Goal: Task Accomplishment & Management: Complete application form

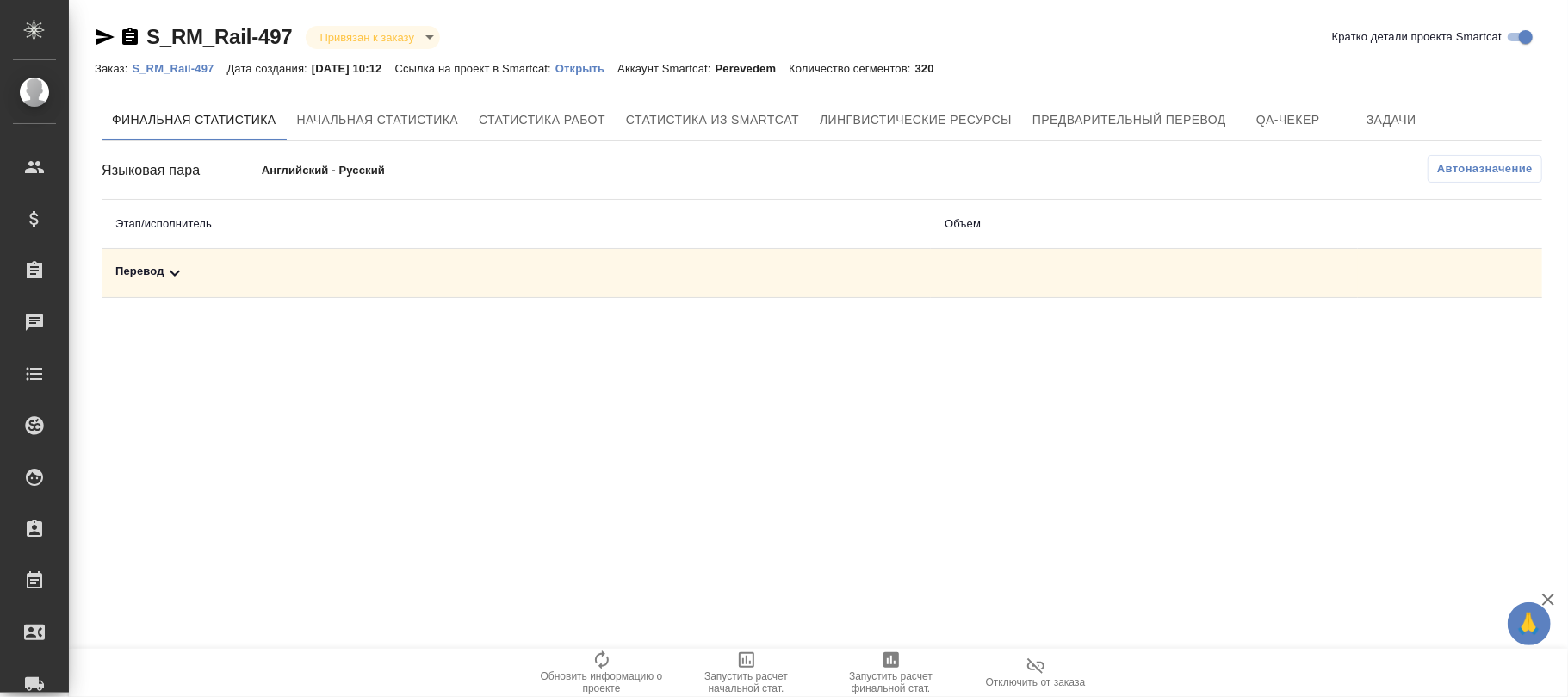
click at [194, 67] on p "S_RM_Rail-497" at bounding box center [179, 68] width 95 height 13
click at [1499, 160] on span "Автоназначение" at bounding box center [1485, 168] width 96 height 17
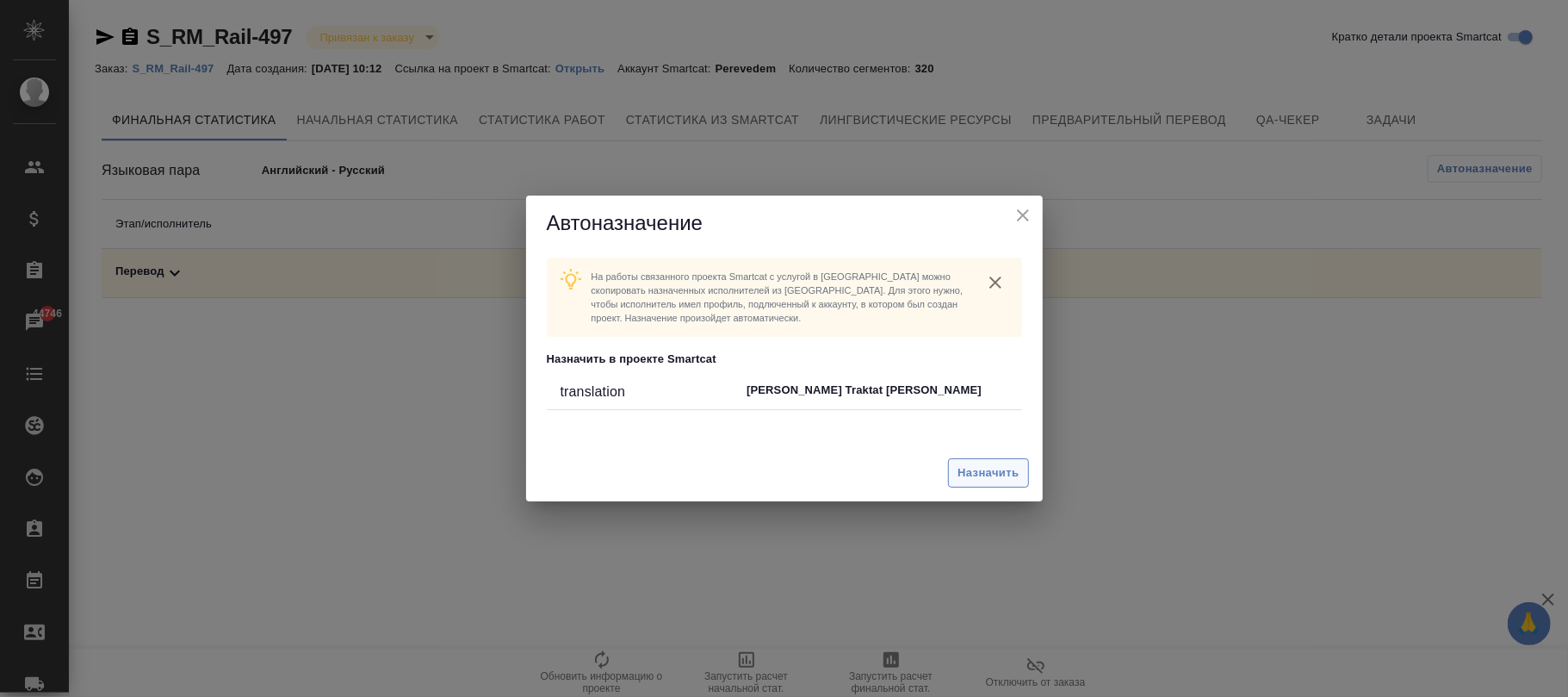
click at [997, 482] on span "Назначить" at bounding box center [988, 473] width 61 height 20
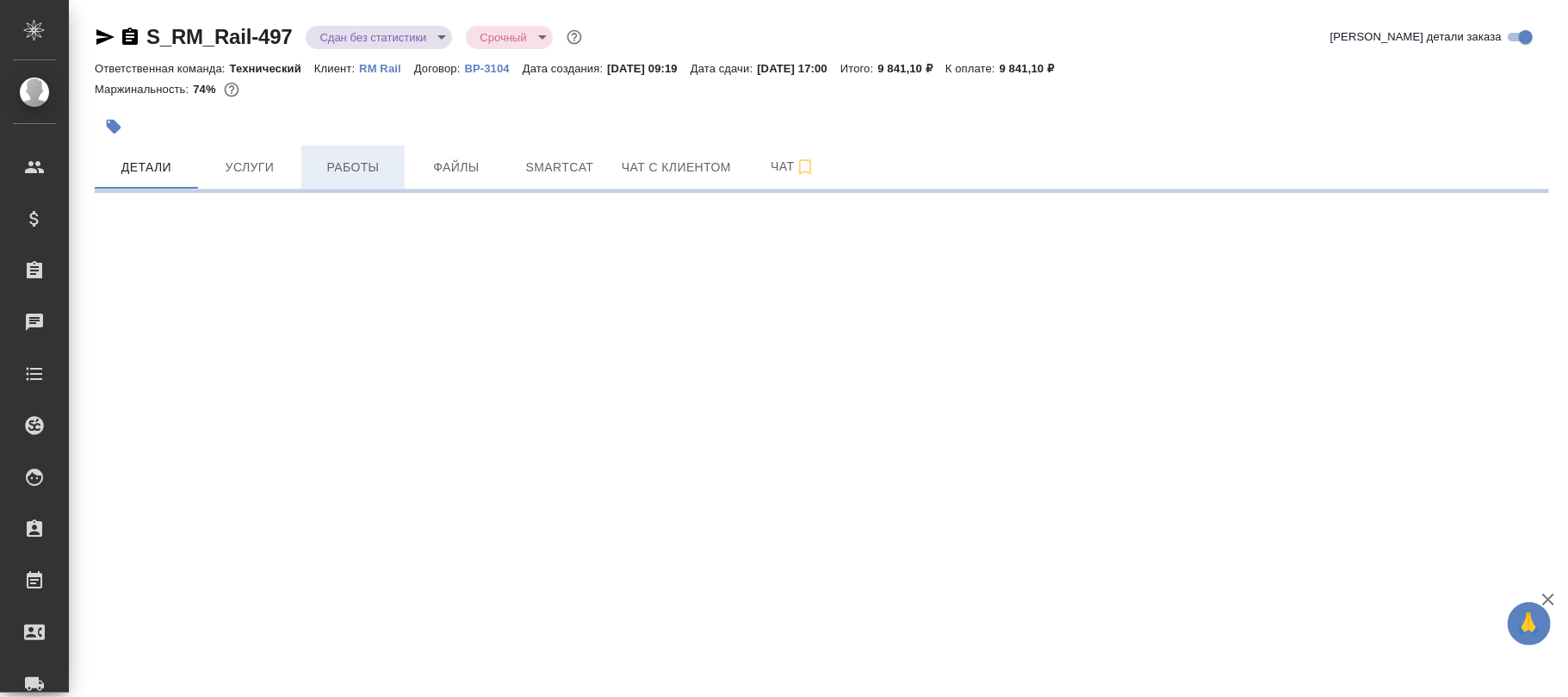
click at [358, 165] on span "Работы" at bounding box center [353, 168] width 83 height 22
select select "RU"
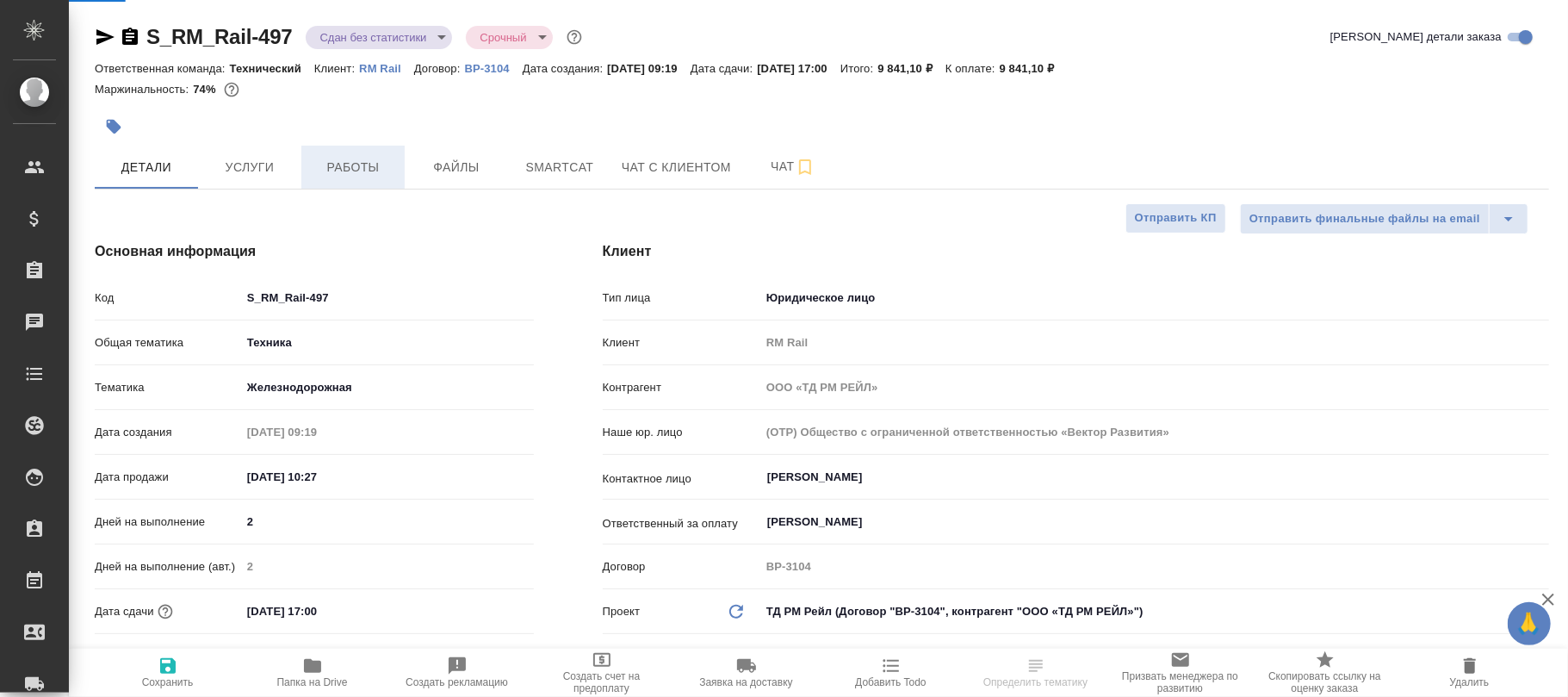
click at [358, 165] on span "Работы" at bounding box center [353, 168] width 83 height 22
type textarea "x"
type input "[PERSON_NAME]"
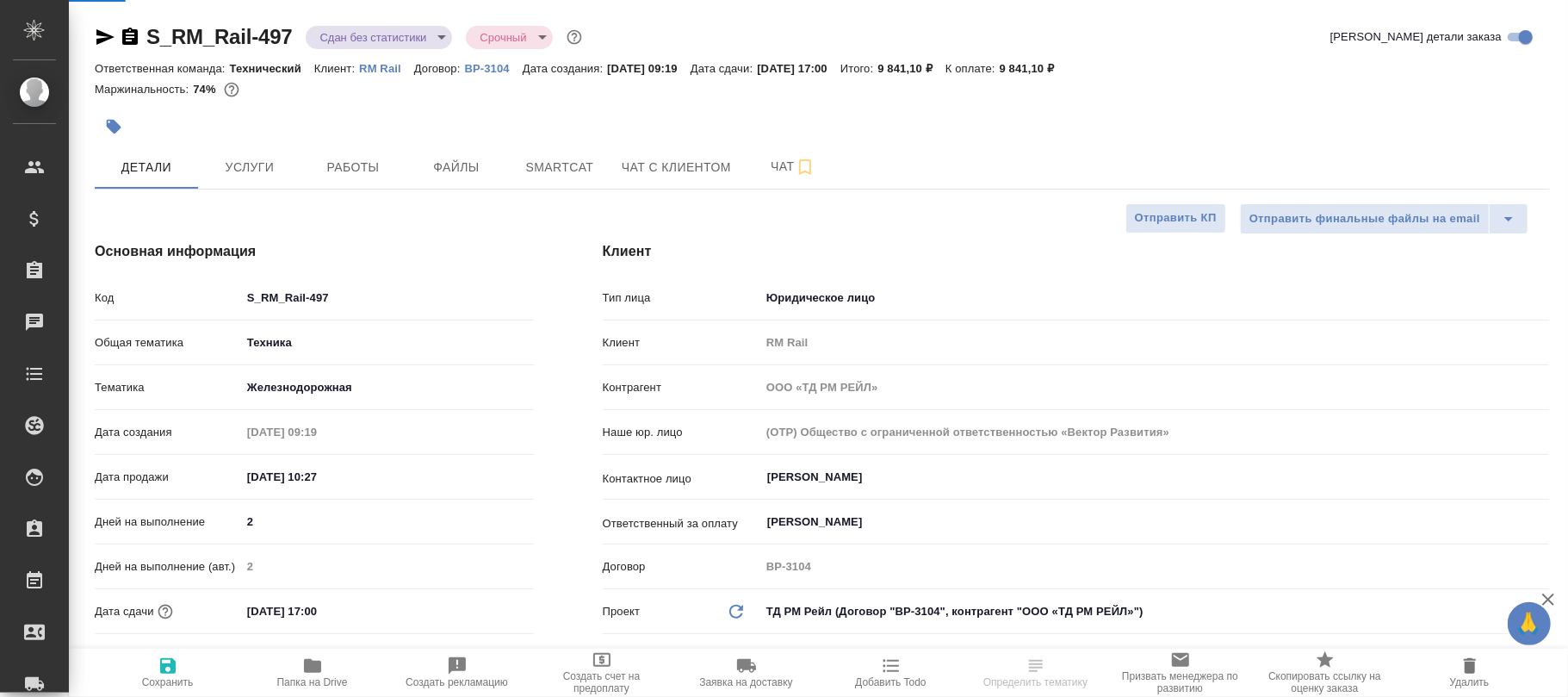
type input "[PERSON_NAME]"
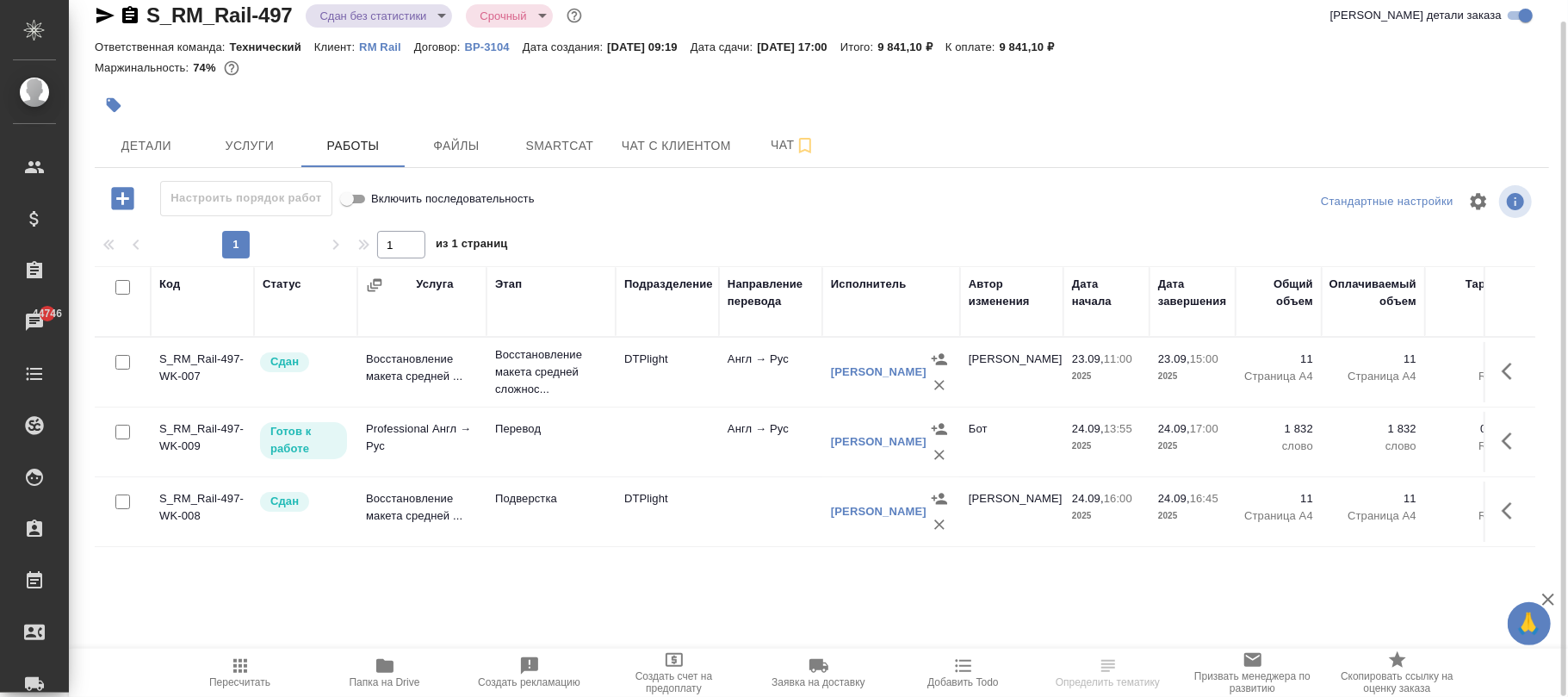
scroll to position [0, 509]
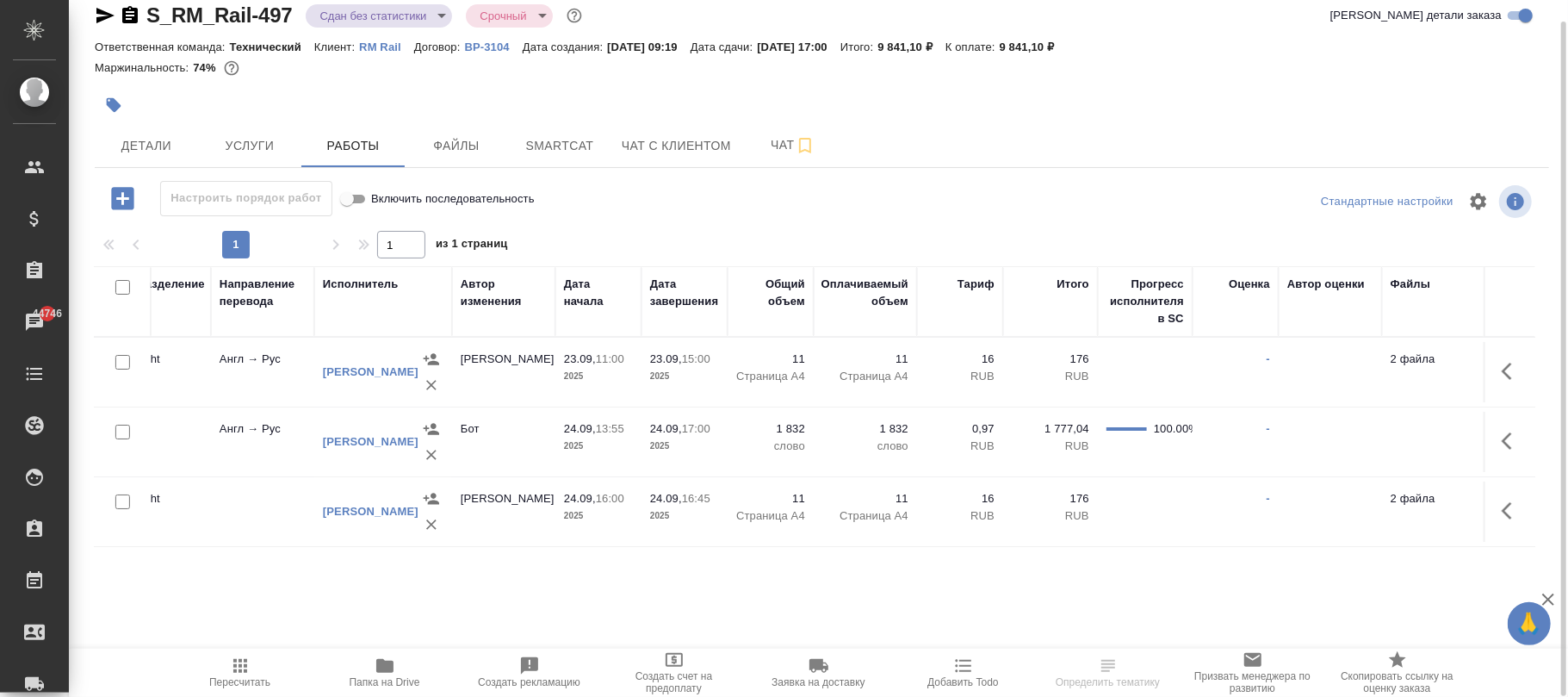
click at [1506, 441] on icon "button" at bounding box center [1507, 440] width 10 height 17
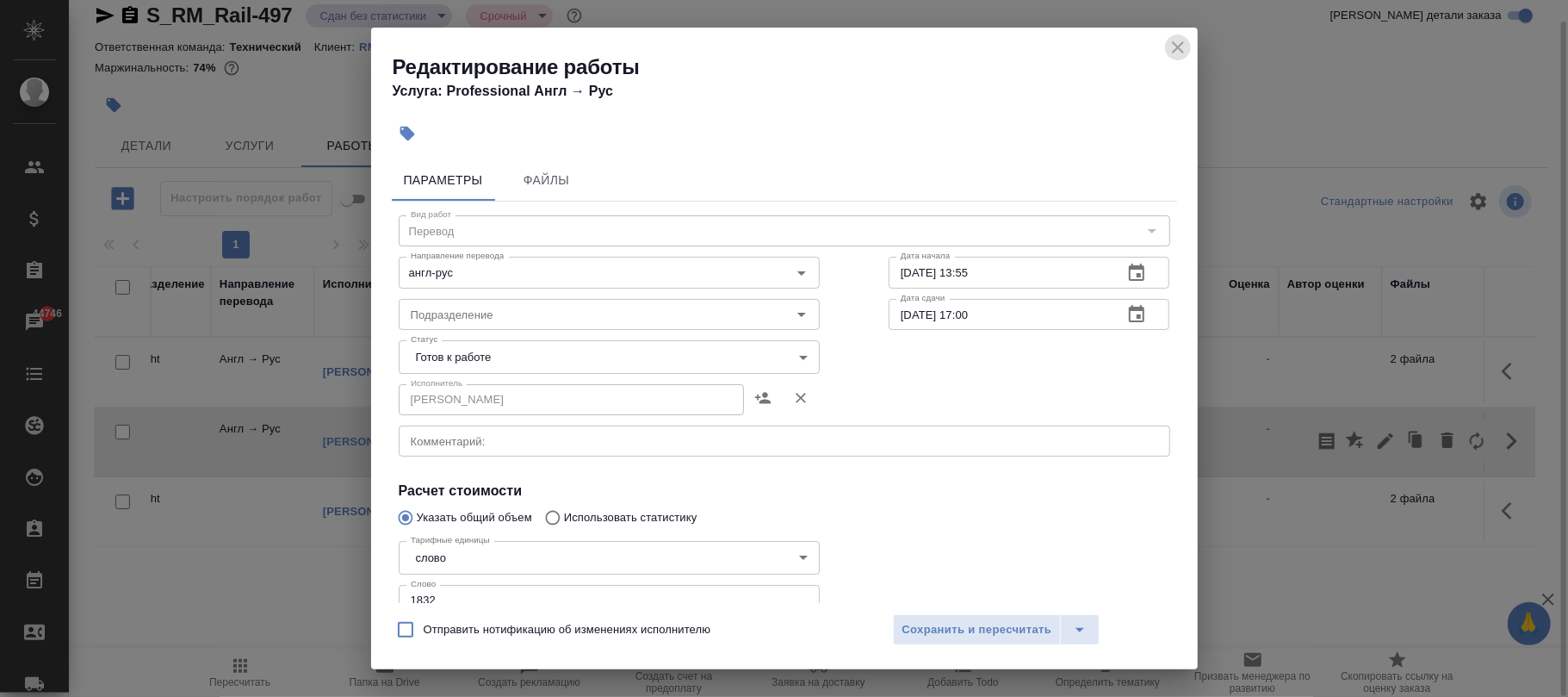
click at [1178, 46] on icon "close" at bounding box center [1178, 47] width 12 height 12
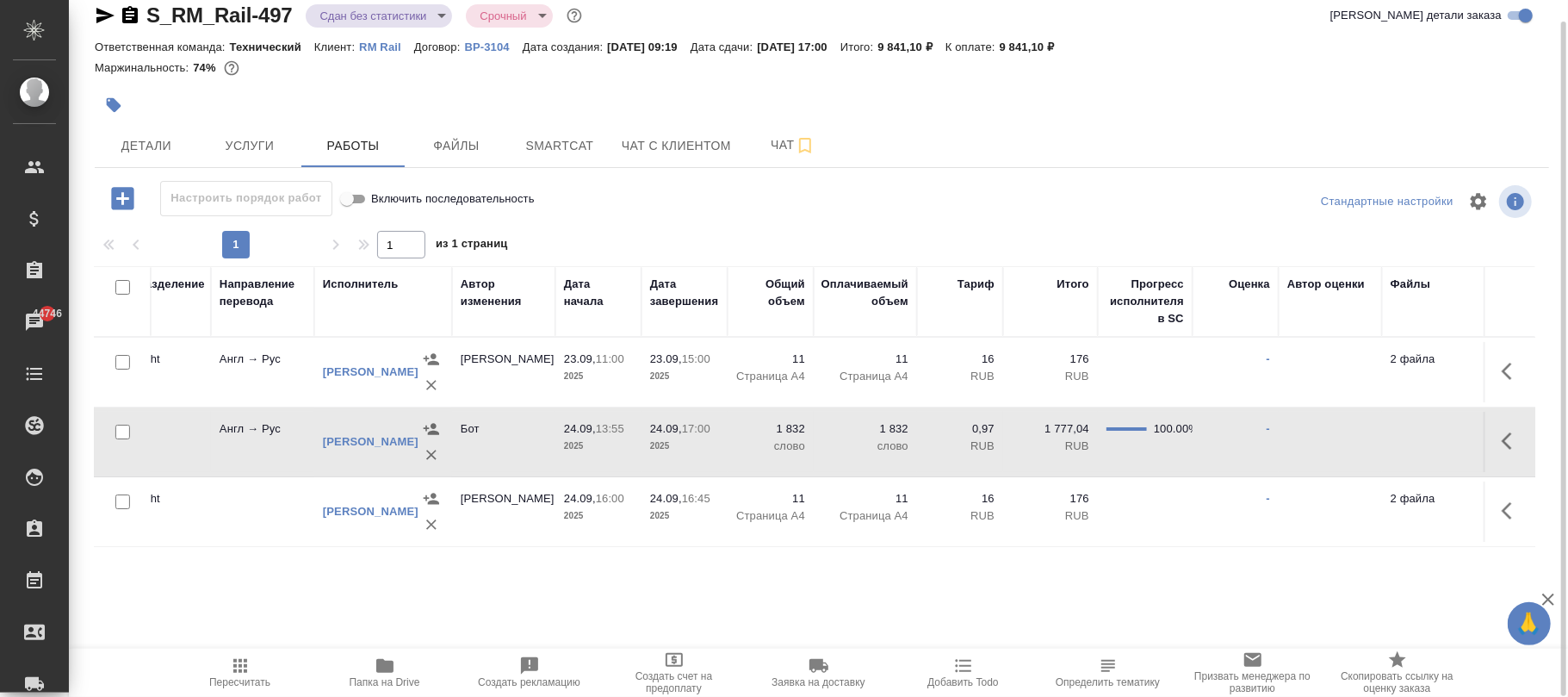
click at [728, 432] on td "1 832 слово" at bounding box center [770, 441] width 86 height 60
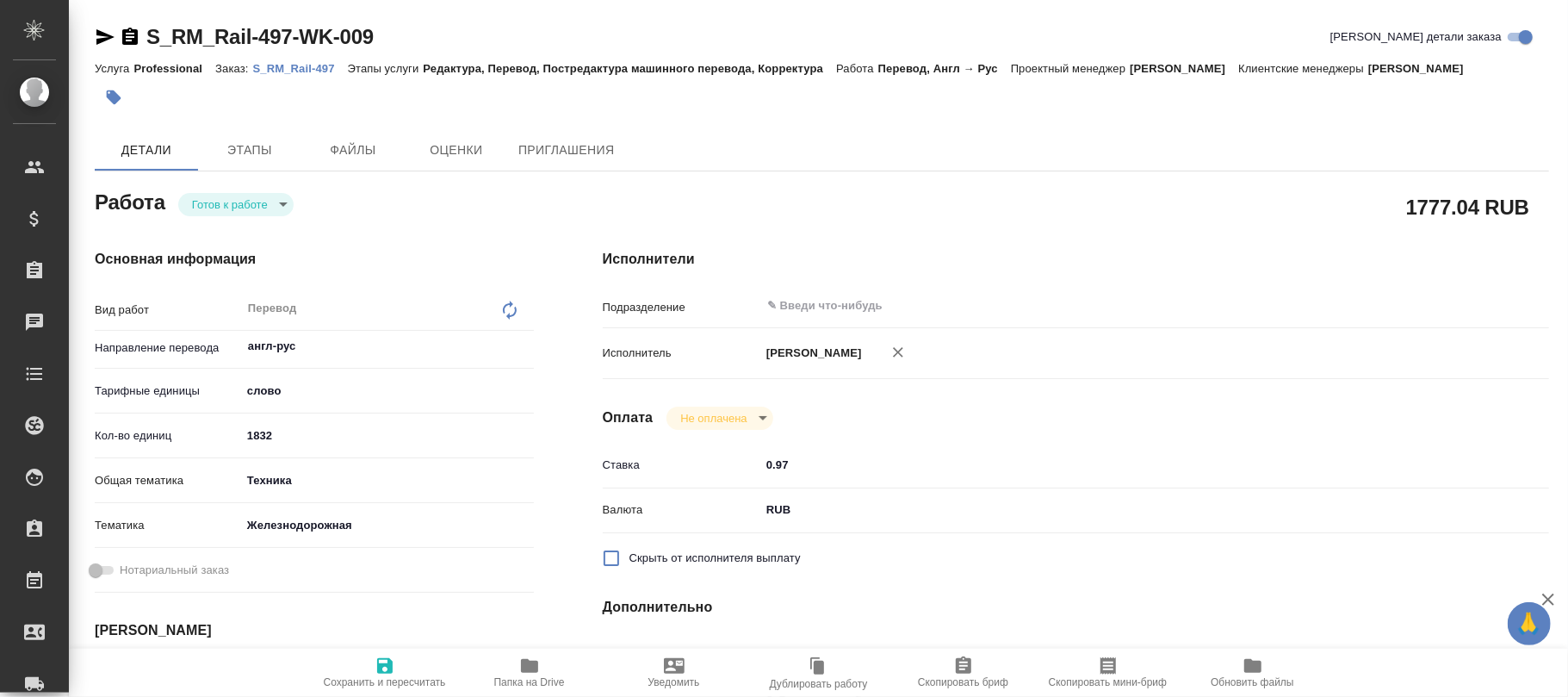
type textarea "x"
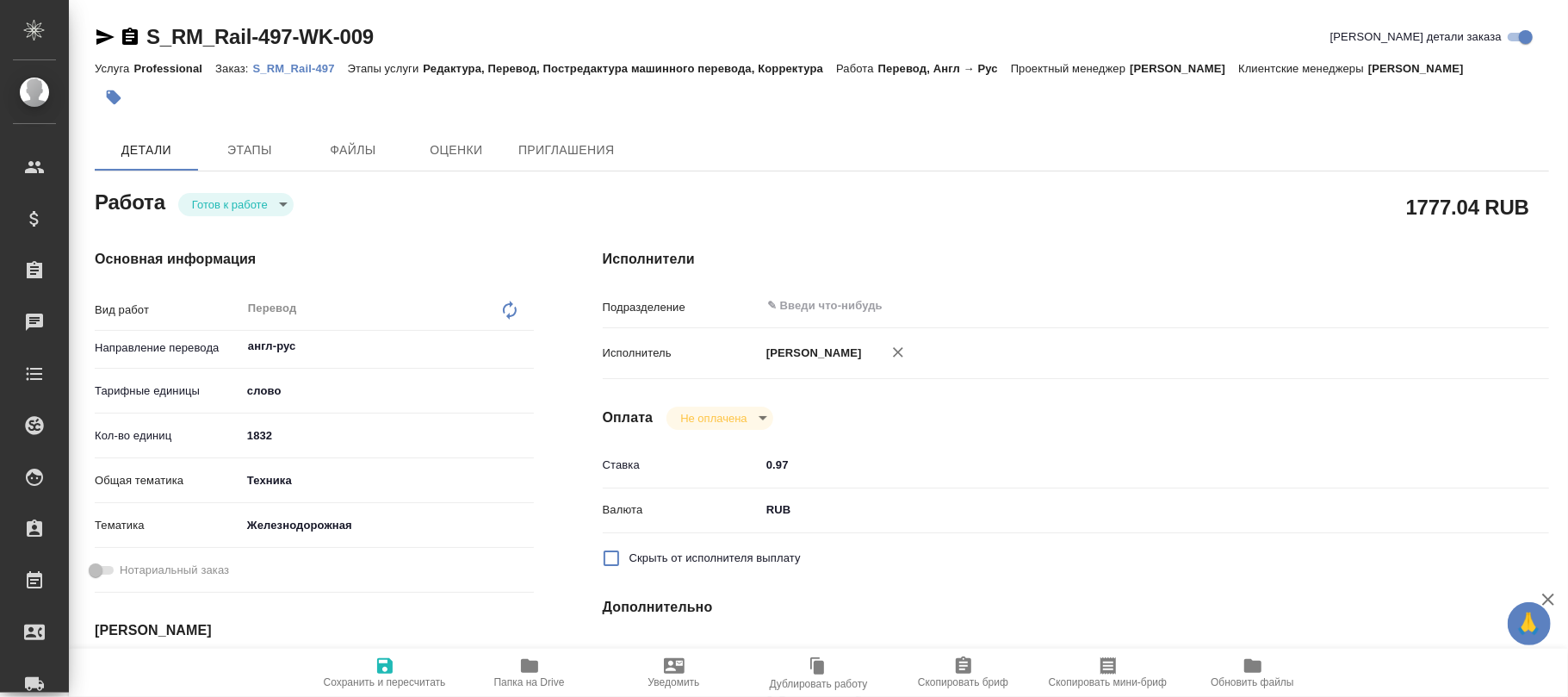
click at [520, 308] on div "Перевод x ​" at bounding box center [387, 310] width 293 height 39
type textarea "x"
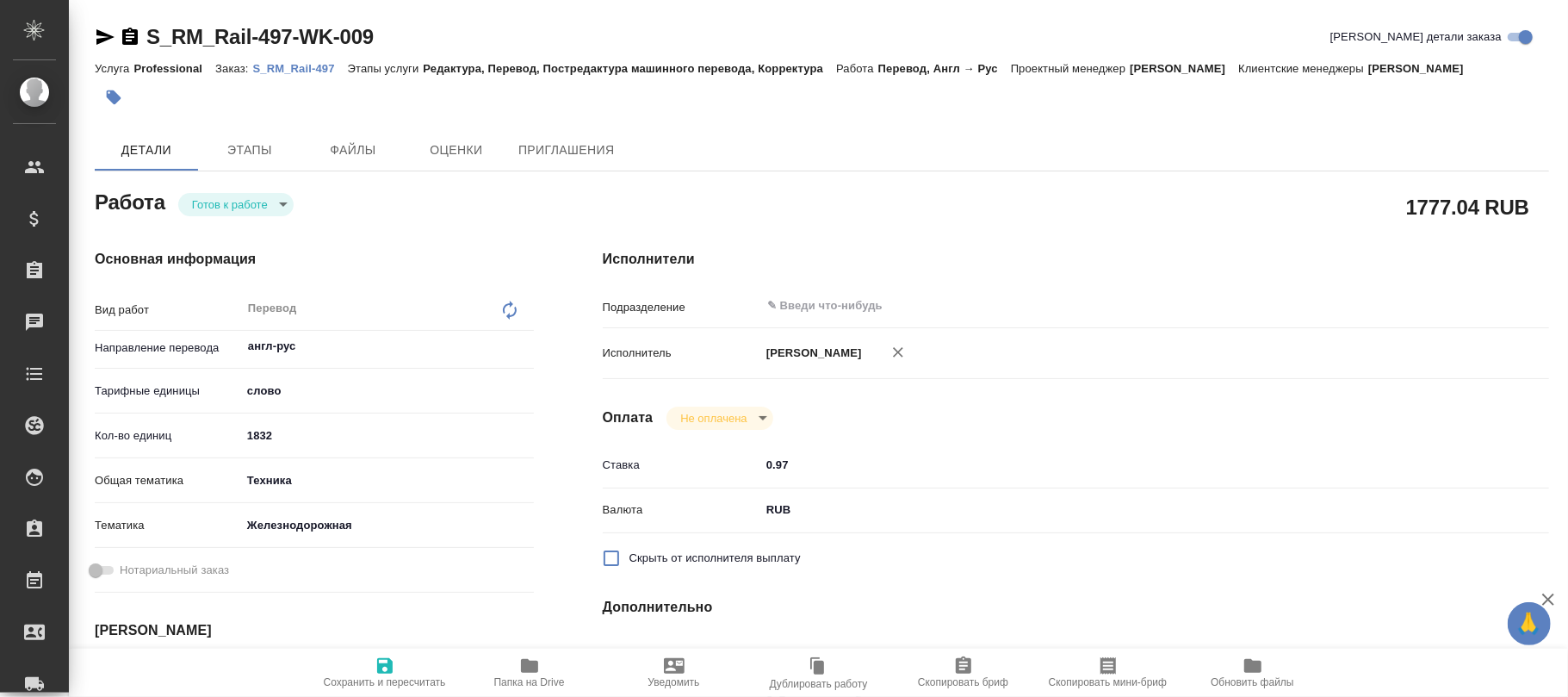
type textarea "x"
click at [510, 305] on icon at bounding box center [510, 309] width 14 height 19
type textarea "x"
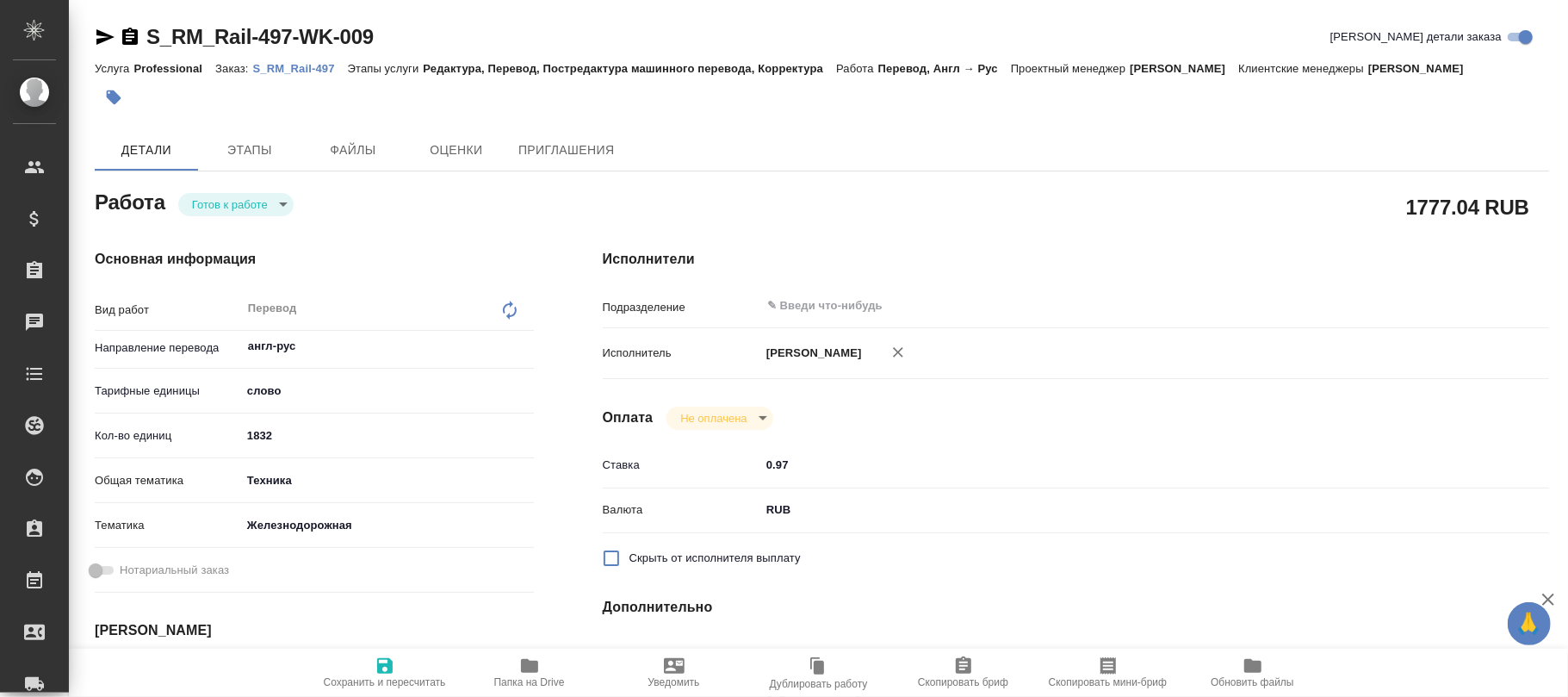
type textarea "x"
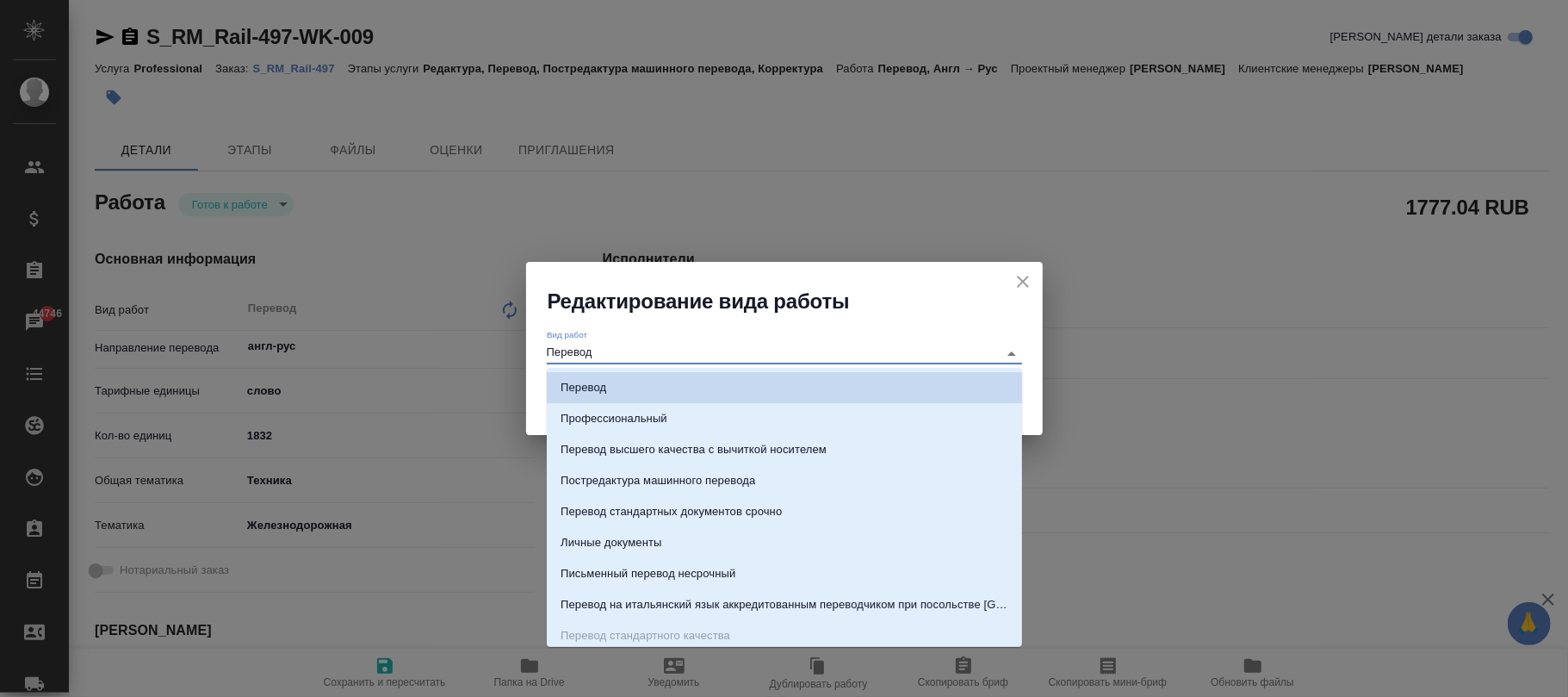
drag, startPoint x: 682, startPoint y: 352, endPoint x: 271, endPoint y: 352, distance: 411.0
click at [271, 352] on div "Редактирование вида работы Вид работ Перевод Сохранить" at bounding box center [784, 348] width 1568 height 697
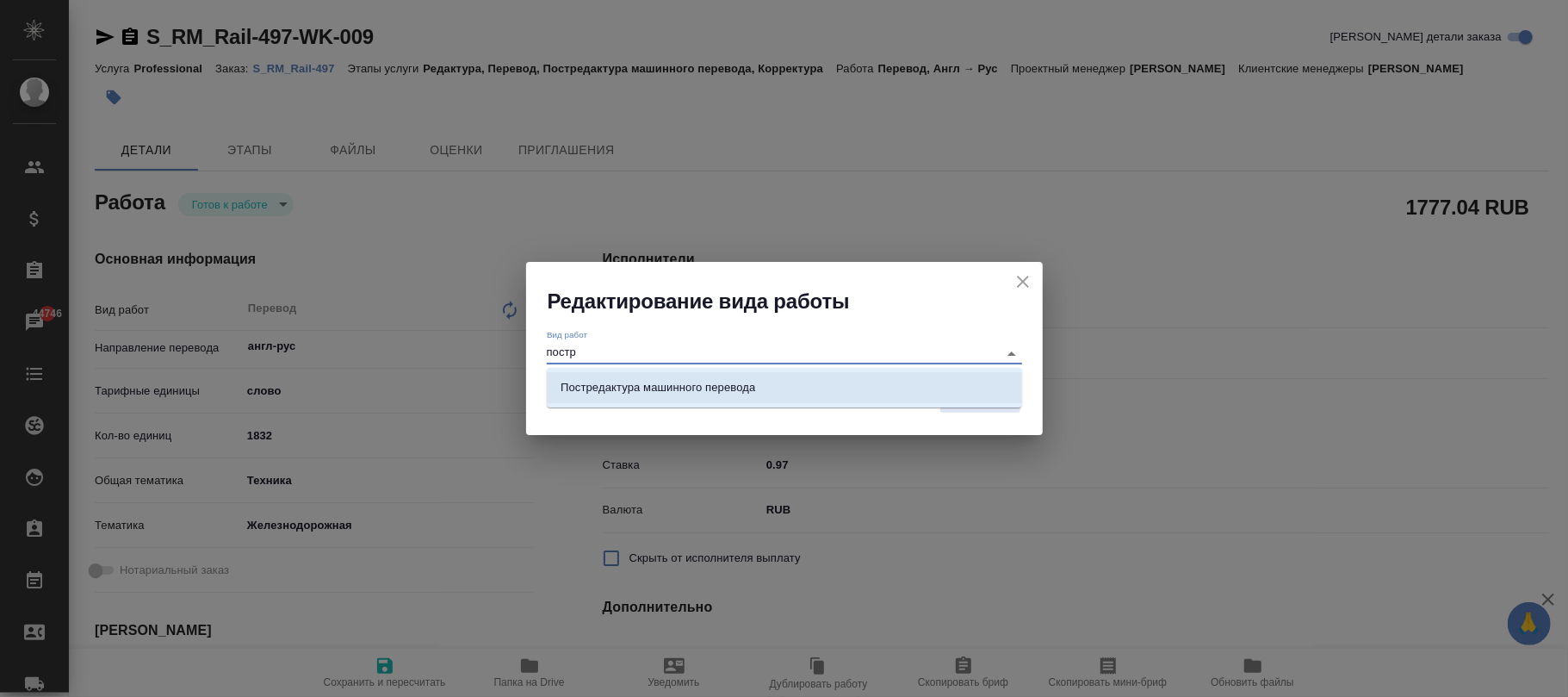
click at [749, 394] on p "Постредактура машинного перевода" at bounding box center [658, 387] width 195 height 17
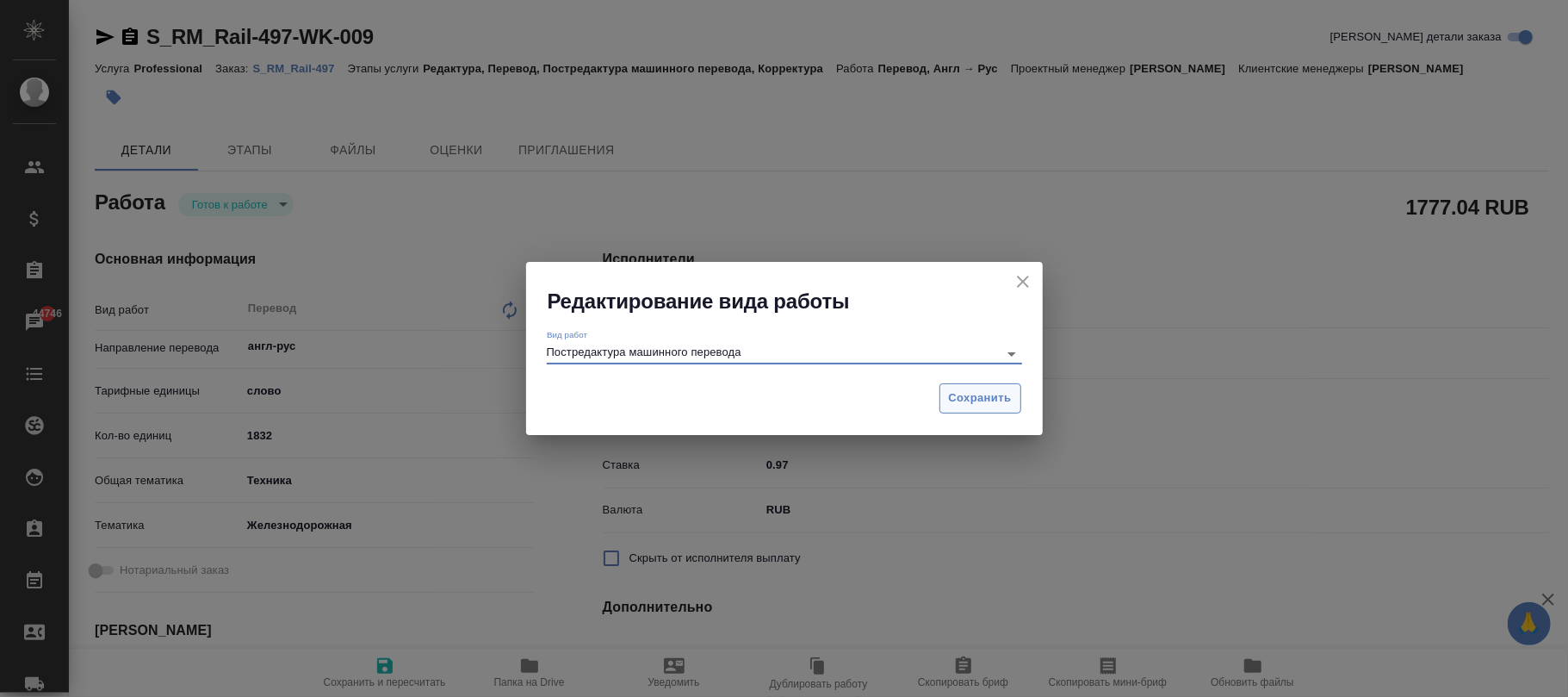
type input "Постредактура машинного перевода"
click at [997, 398] on span "Сохранить" at bounding box center [980, 398] width 63 height 20
type textarea "x"
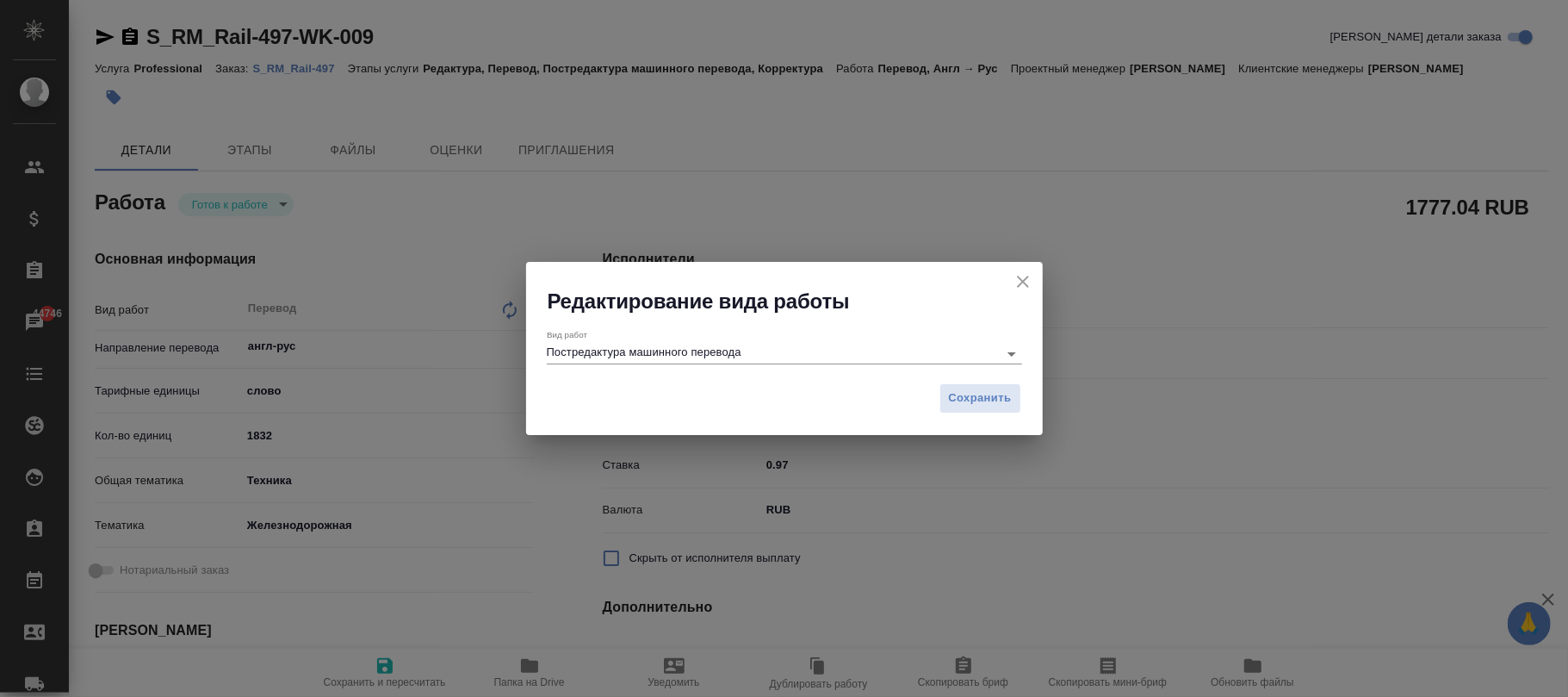
type textarea "x"
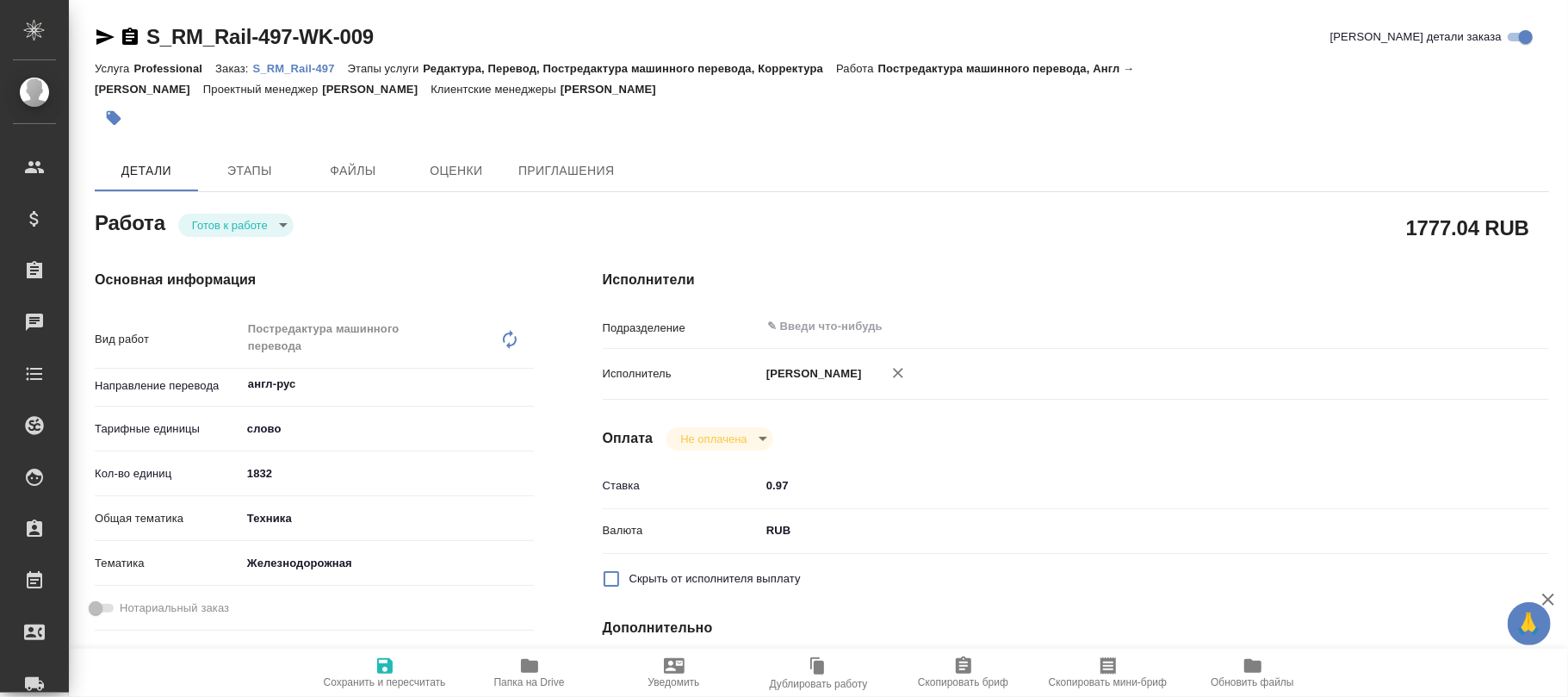
click at [380, 668] on icon "button" at bounding box center [385, 665] width 16 height 16
type textarea "x"
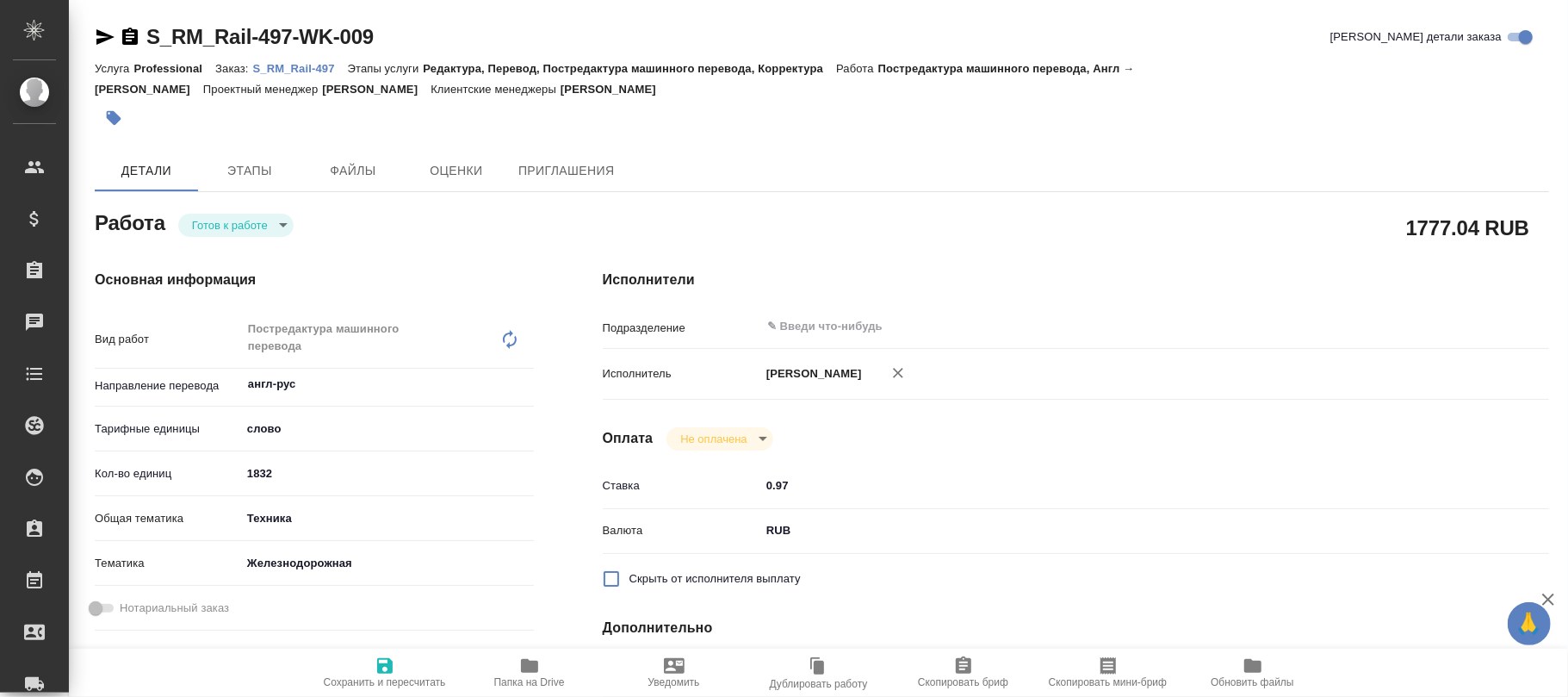
type textarea "x"
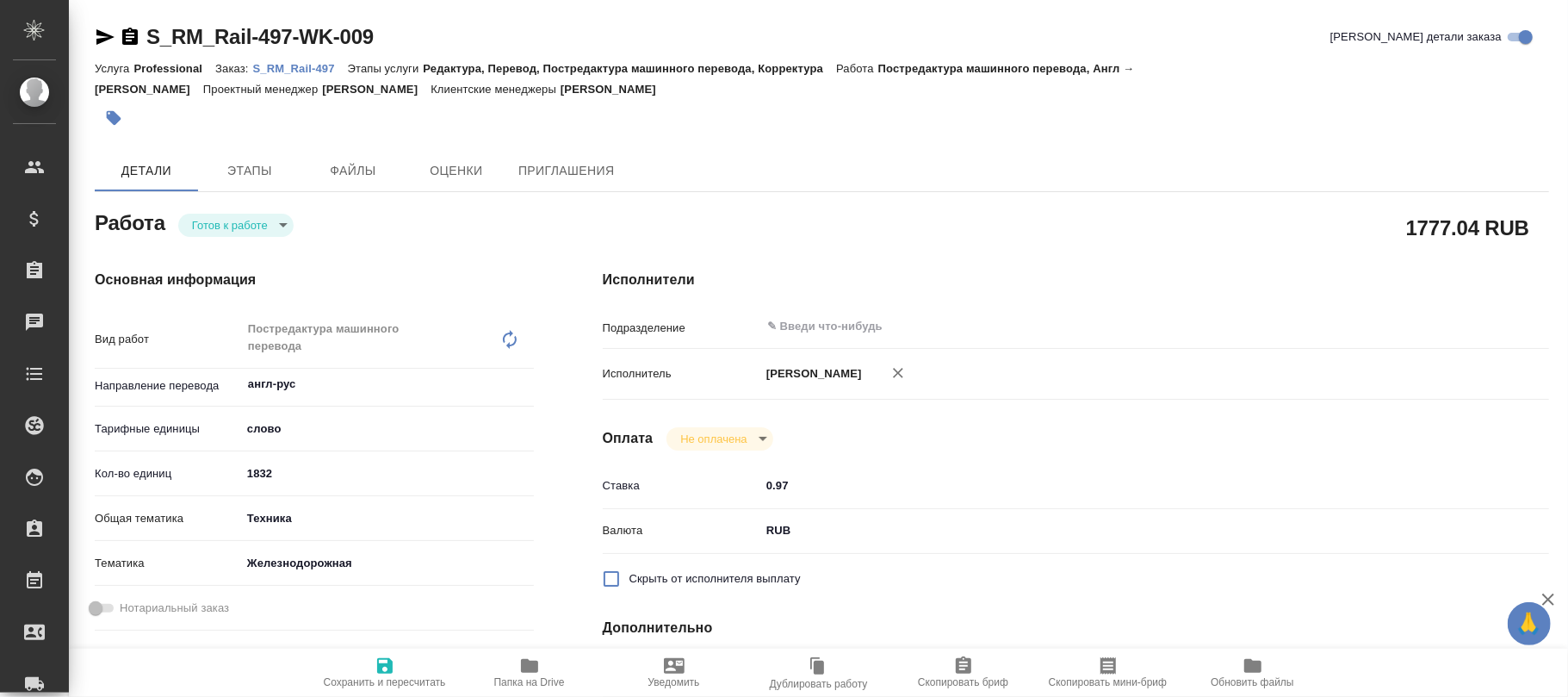
type textarea "x"
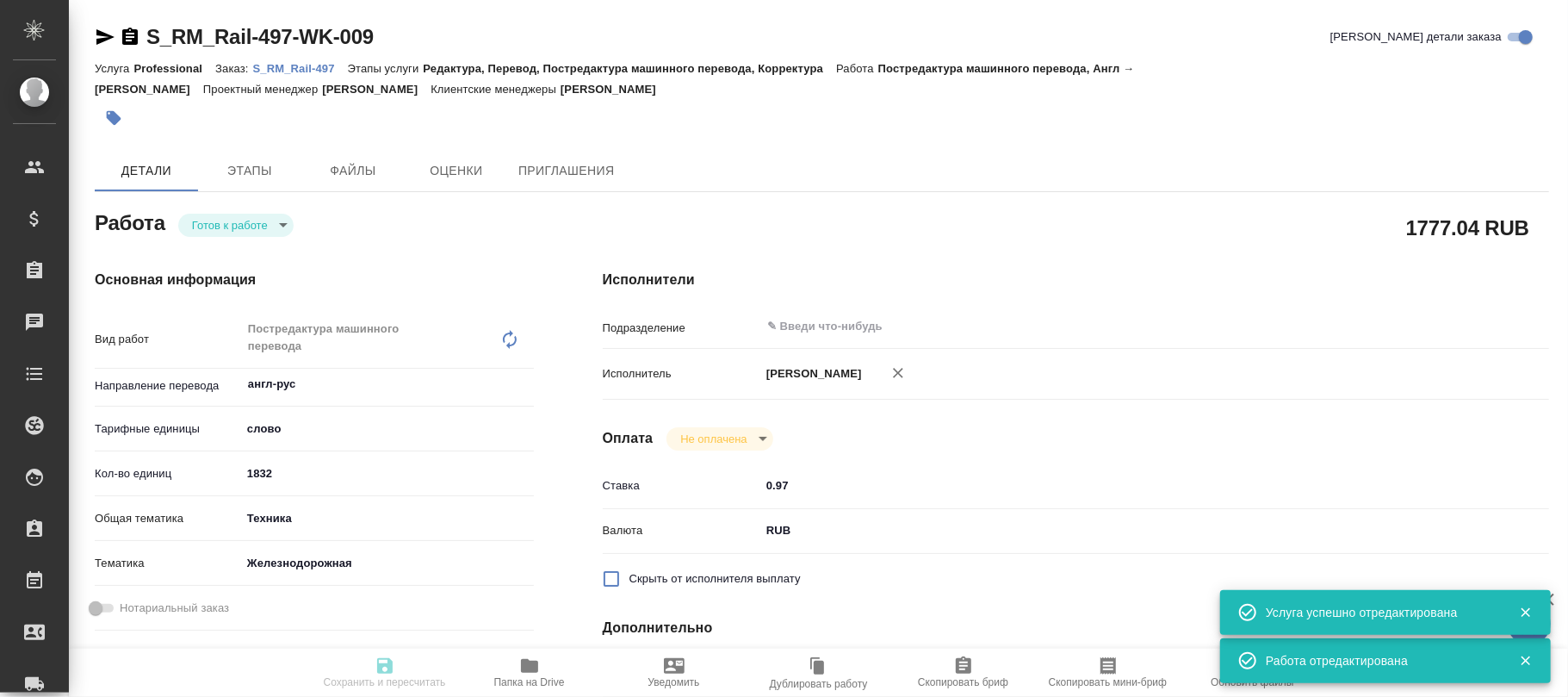
type input "readyForWork"
type textarea "Постредактура машинного перевода"
type textarea "x"
type input "англ-рус"
type input "5a8b1489cc6b4906c91bfd90"
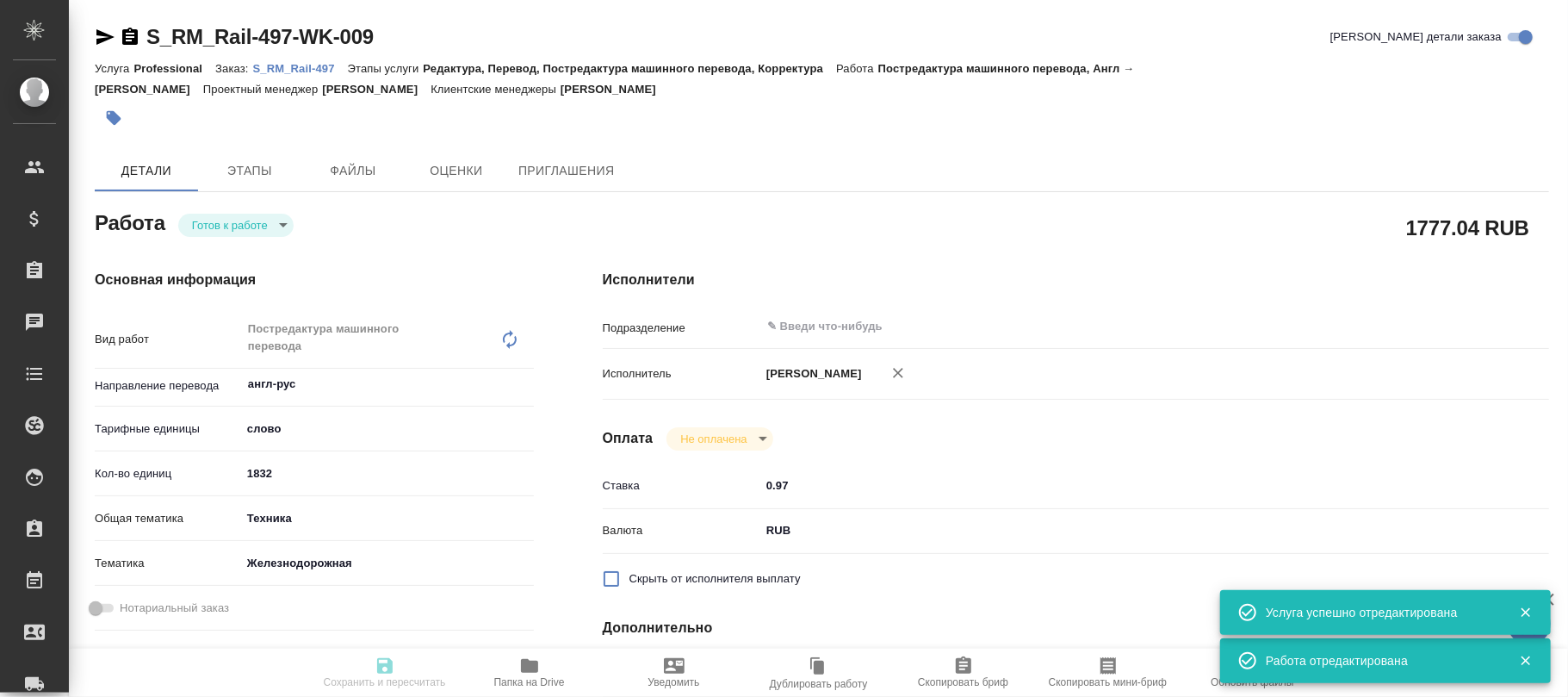
type input "1832"
type input "tech"
type input "5f647205b73bc97568ca66b2"
type input "[DATE] 13:55"
type input "[DATE] 17:00"
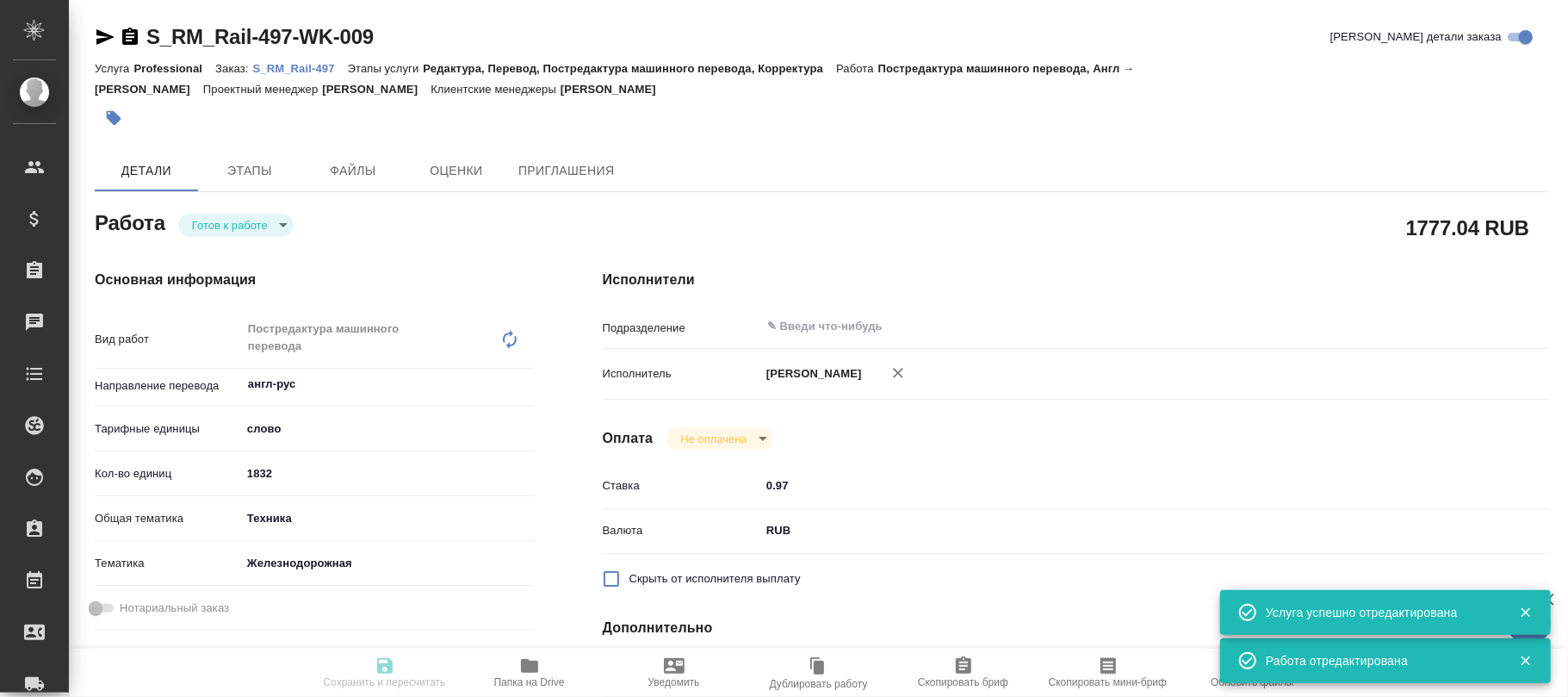
type input "[DATE] 17:00"
type input "notPayed"
type input "0.97"
type input "RUB"
type input "Бот"
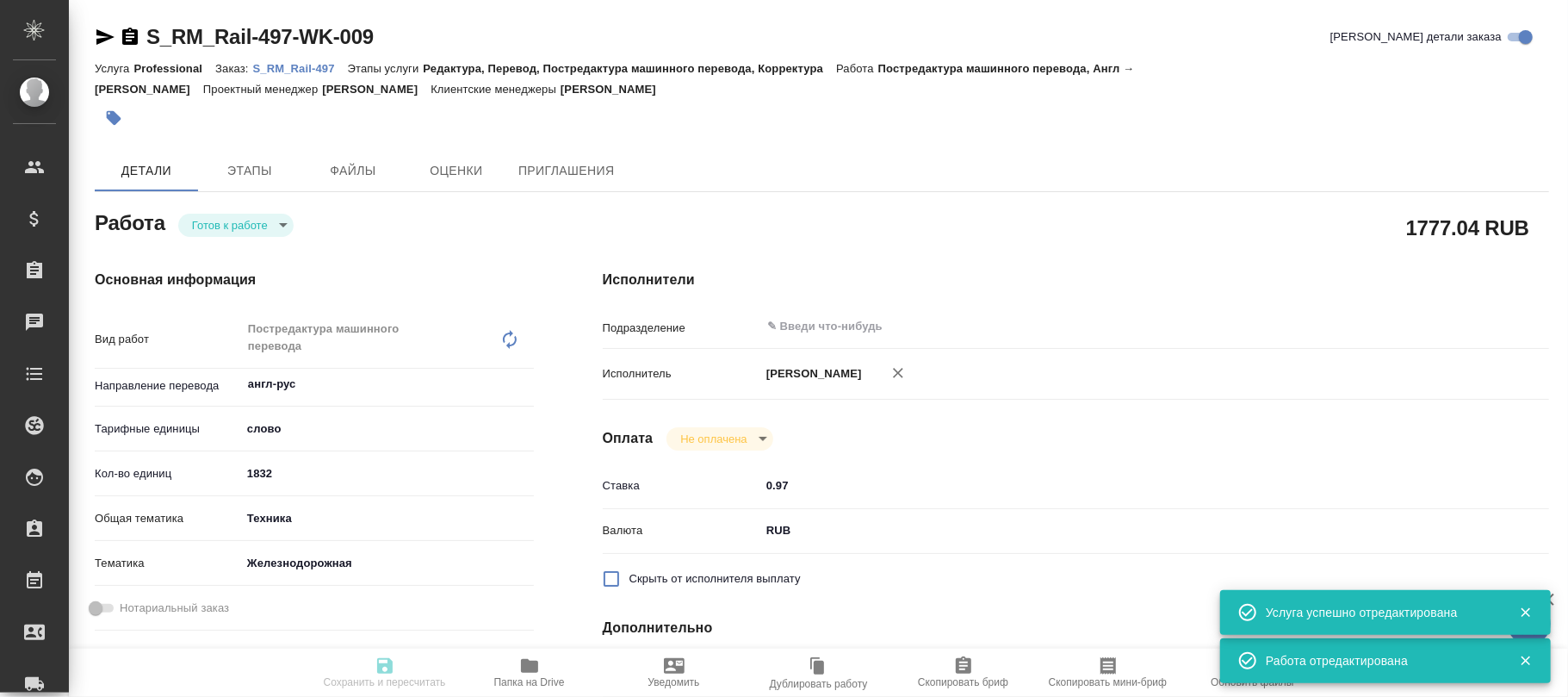
type textarea "x"
type textarea "/Clients/Rm Rail/Orders/S_RM_Rail-497/Translated/S_RM_Rail-497-WK-009"
type textarea "x"
type input "S_RM_Rail-497"
type input "Professional"
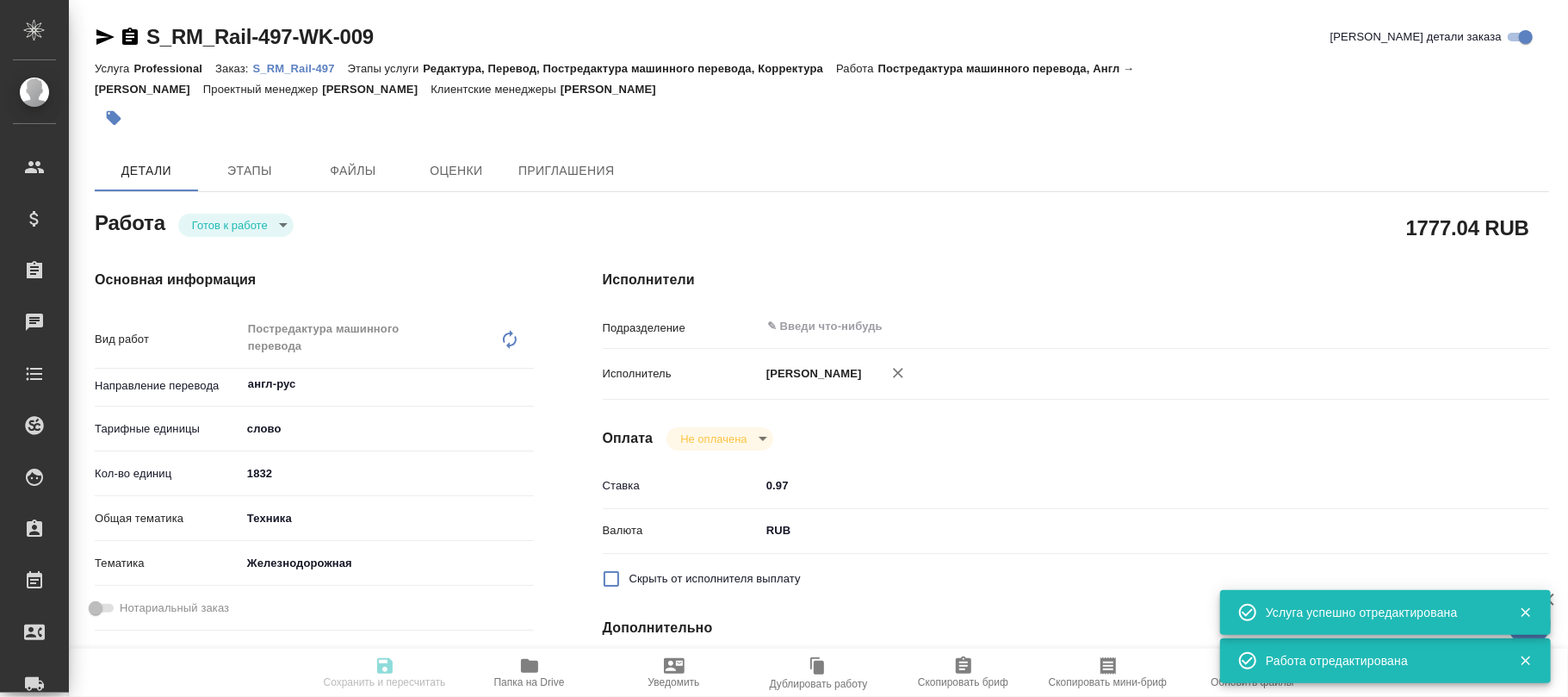
type input "Редактура, Перевод, Постредактура машинного перевода, Корректура"
type input "[PERSON_NAME]"
type input "/Clients/Rm Rail/Orders/S_RM_Rail-497"
type textarea "x"
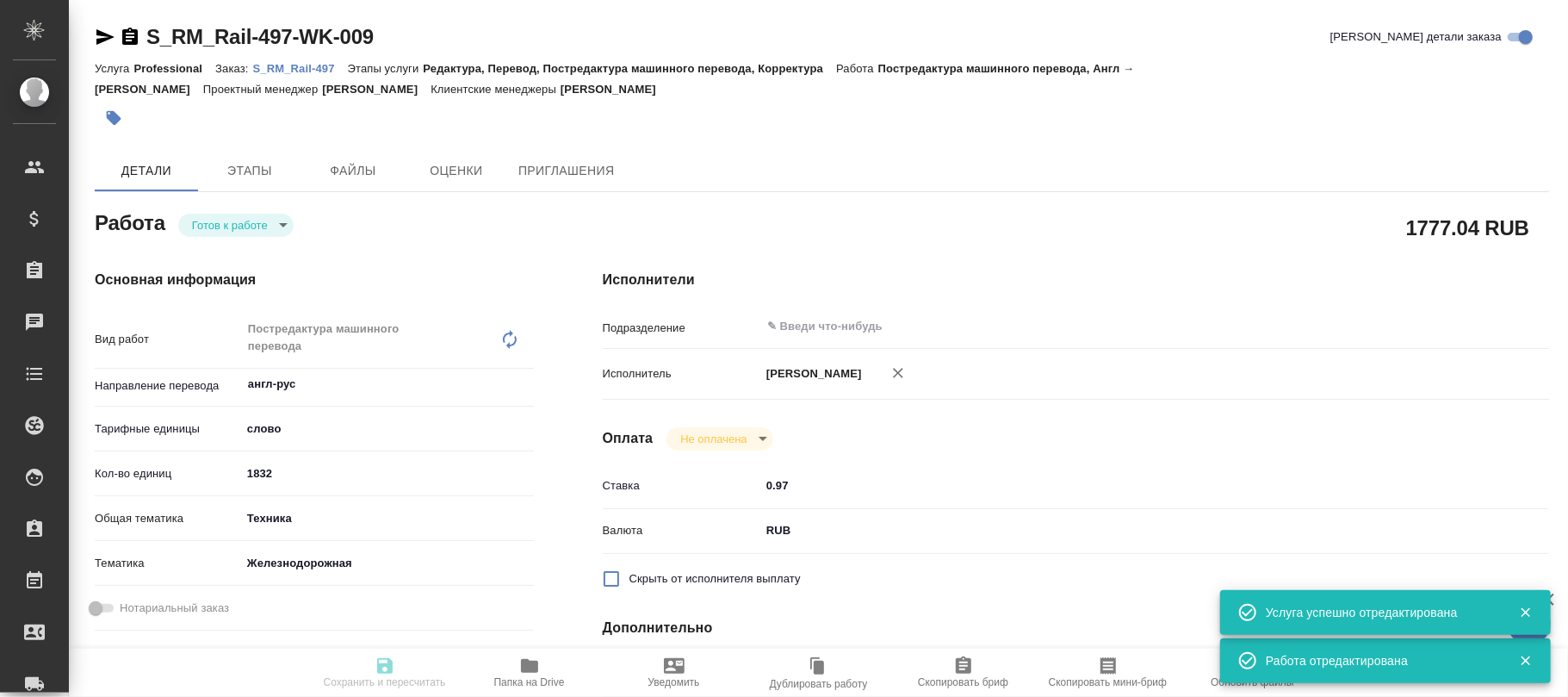
type textarea "на русский язык"
type textarea "x"
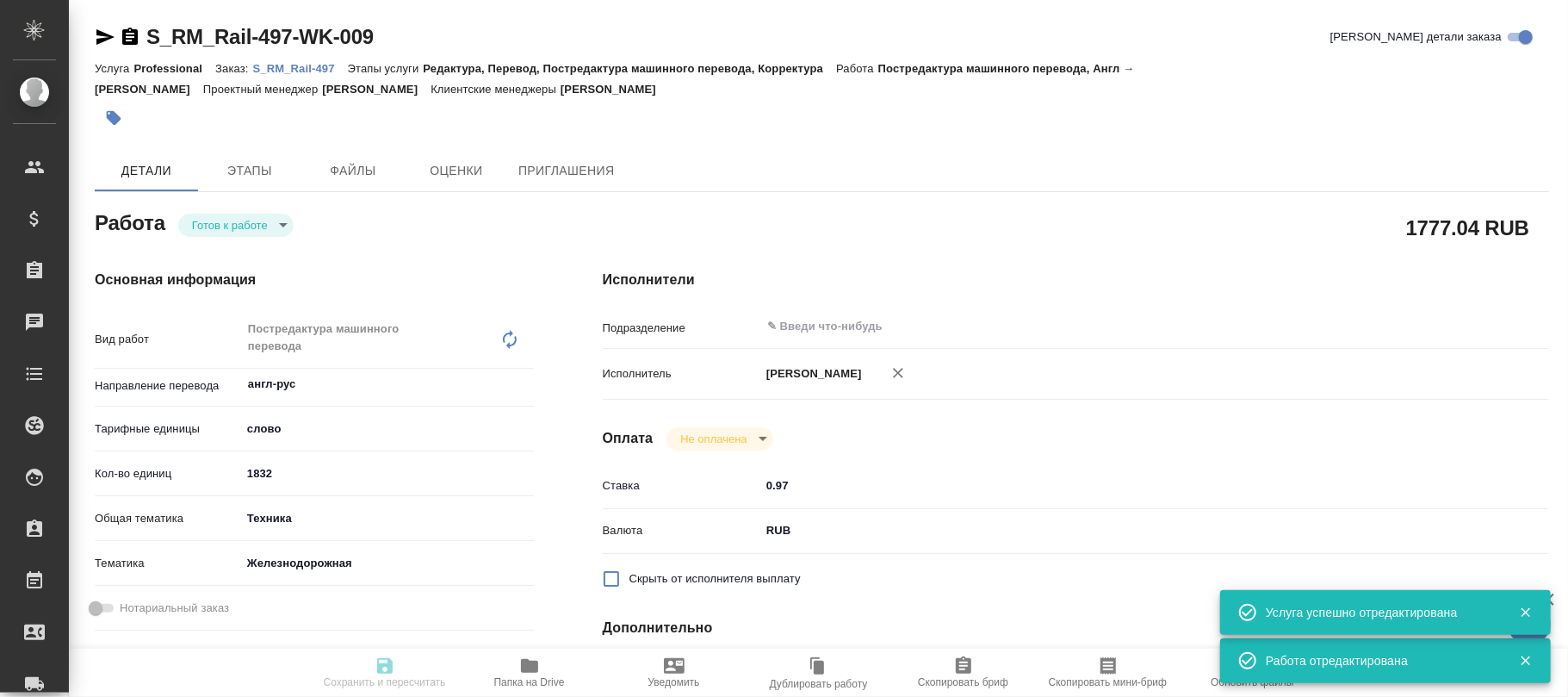
type textarea "x"
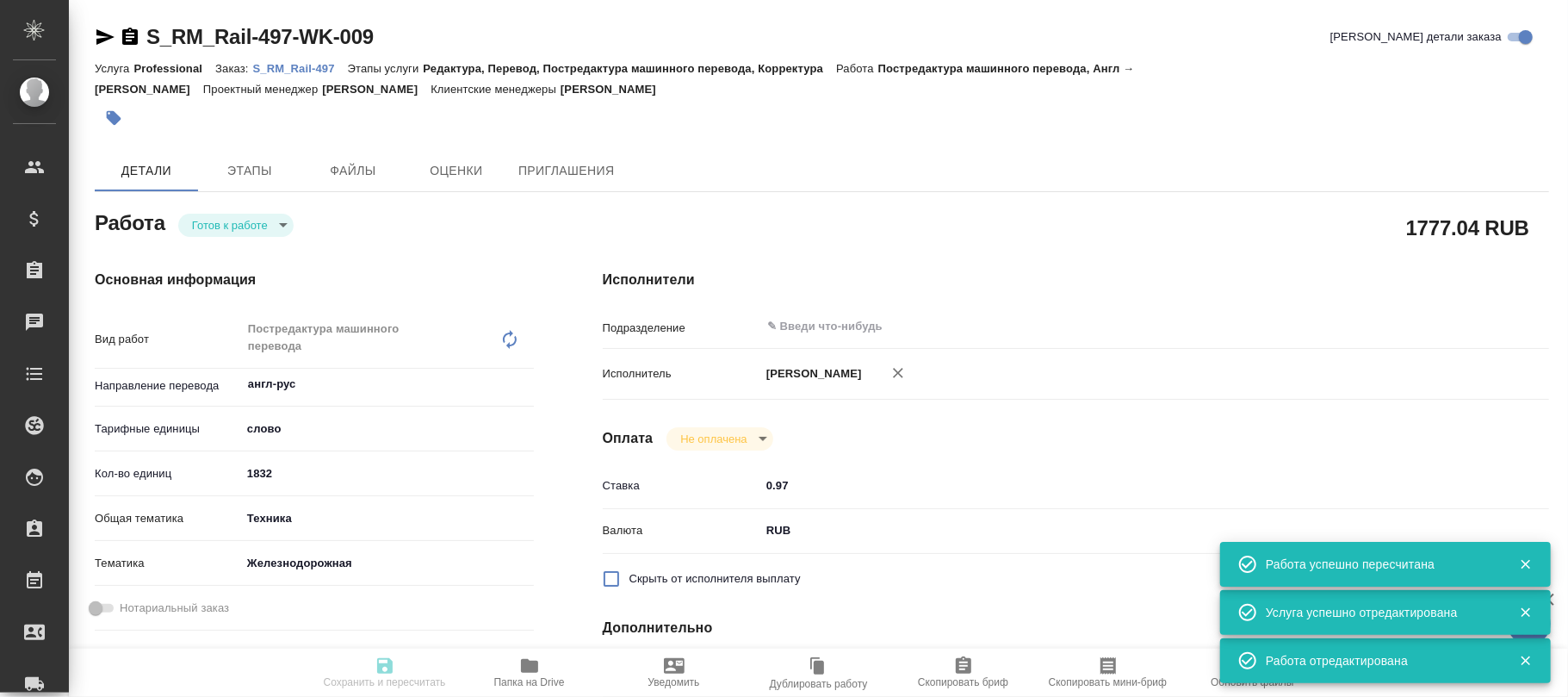
type input "readyForWork"
type textarea "Постредактура машинного перевода"
type textarea "x"
type input "англ-рус"
type input "5a8b1489cc6b4906c91bfd90"
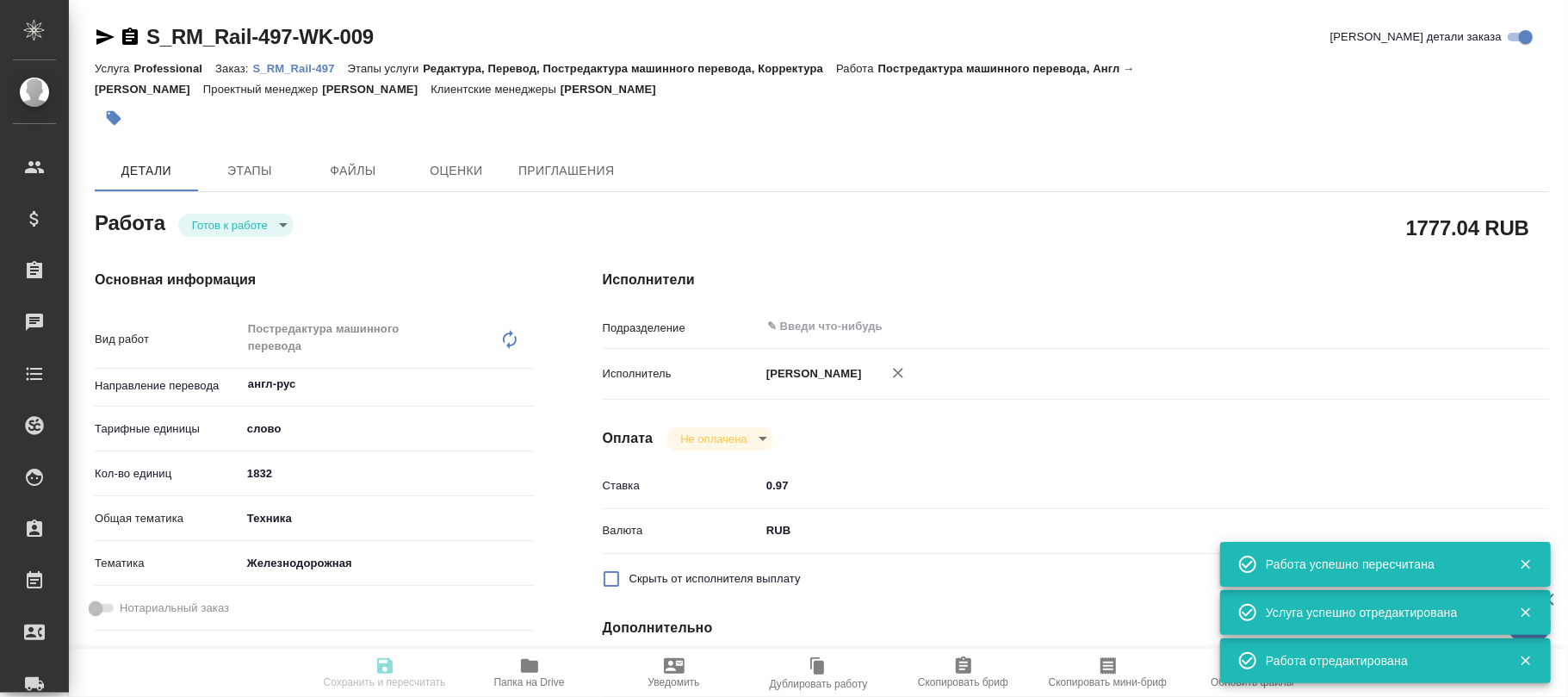
type input "1832"
type input "tech"
type input "5f647205b73bc97568ca66b2"
type input "[DATE] 13:55"
type input "[DATE] 17:00"
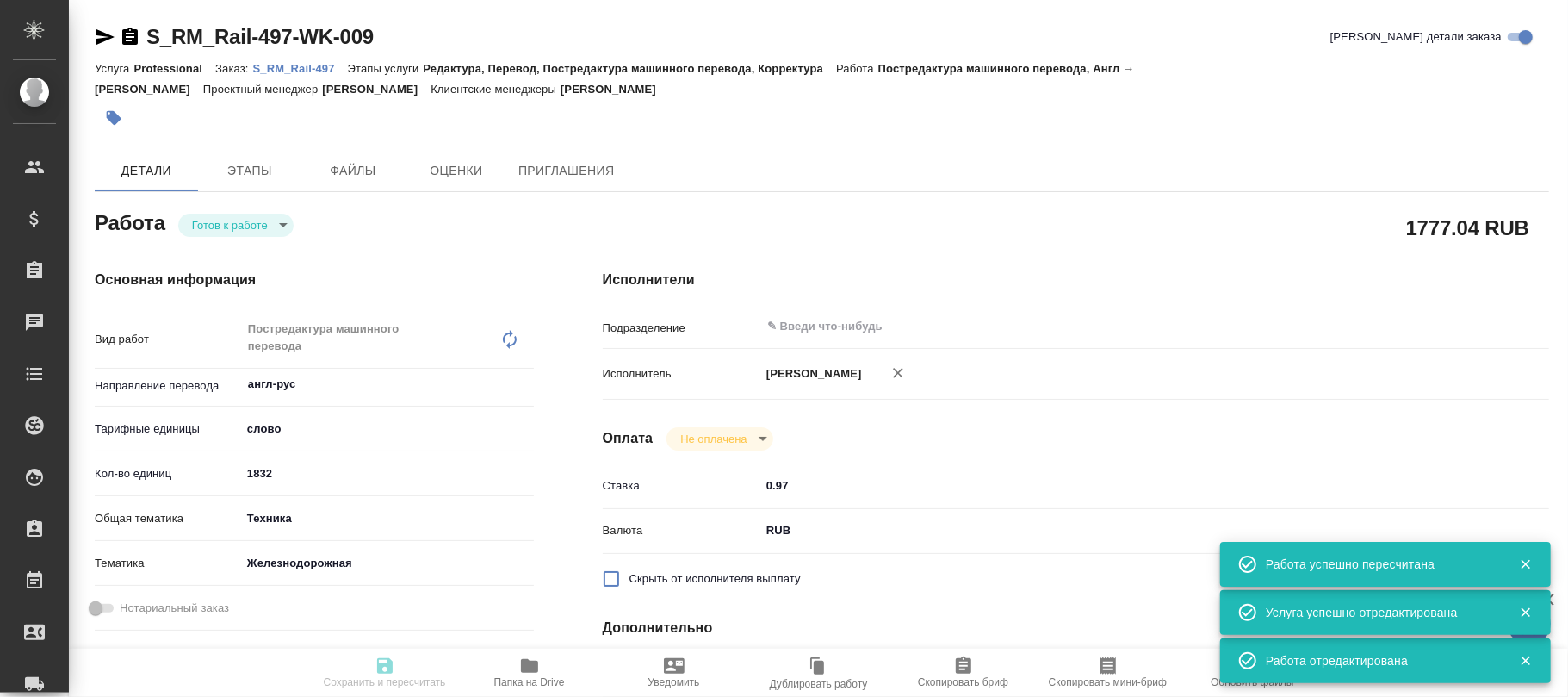
type input "[DATE] 17:00"
type input "notPayed"
type input "0.97"
type input "RUB"
type input "Бот"
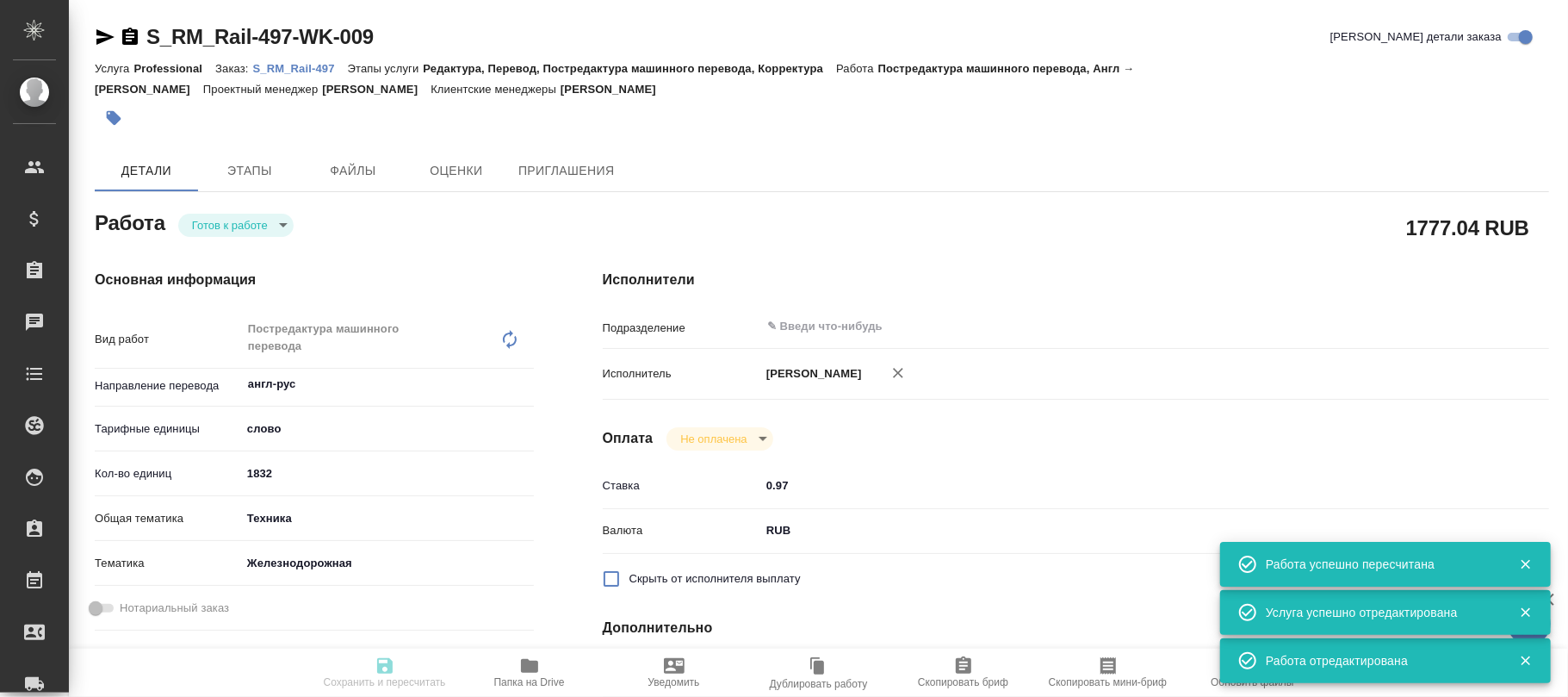
type textarea "x"
type textarea "/Clients/Rm Rail/Orders/S_RM_Rail-497/Translated/S_RM_Rail-497-WK-009"
type textarea "x"
type input "S_RM_Rail-497"
type input "Professional"
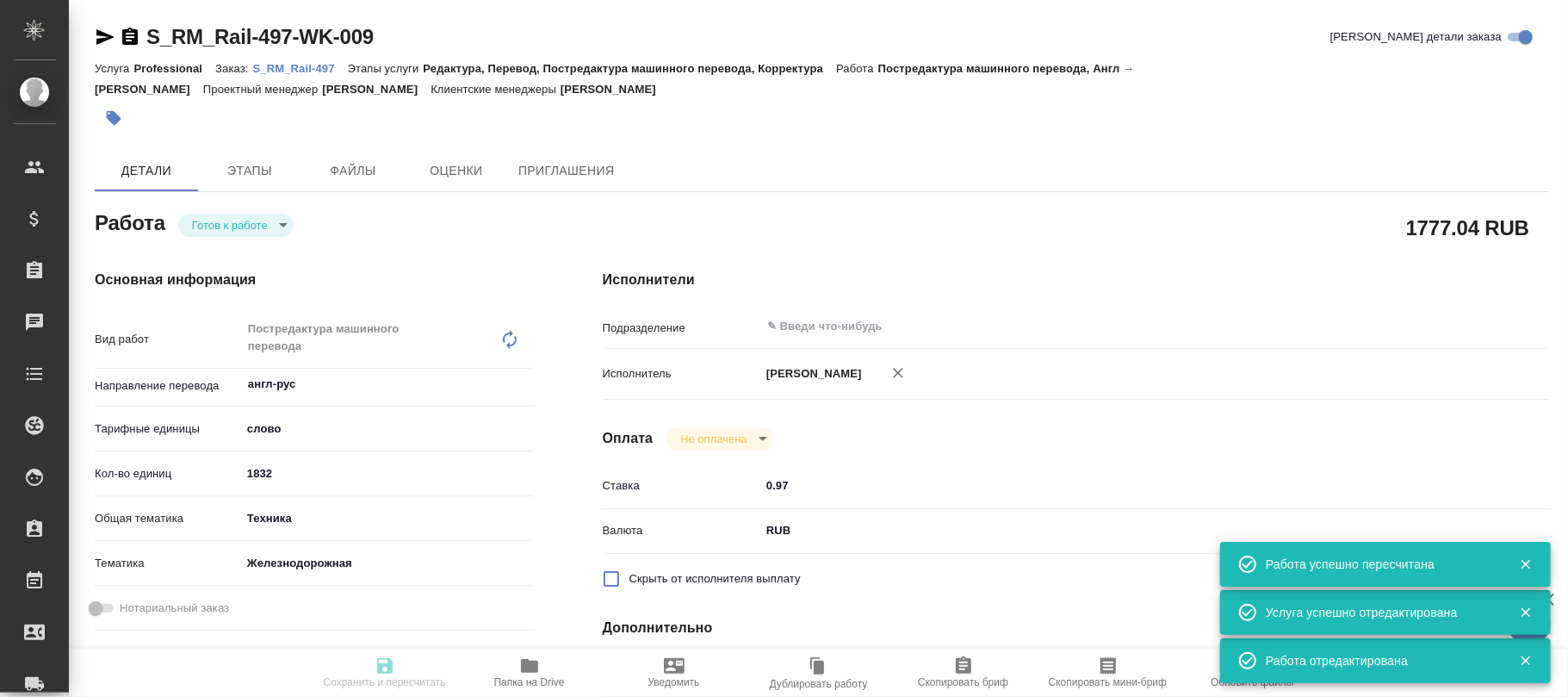
type input "Редактура, Перевод, Постредактура машинного перевода, Корректура"
type input "[PERSON_NAME]"
type input "/Clients/Rm Rail/Orders/S_RM_Rail-497"
type textarea "x"
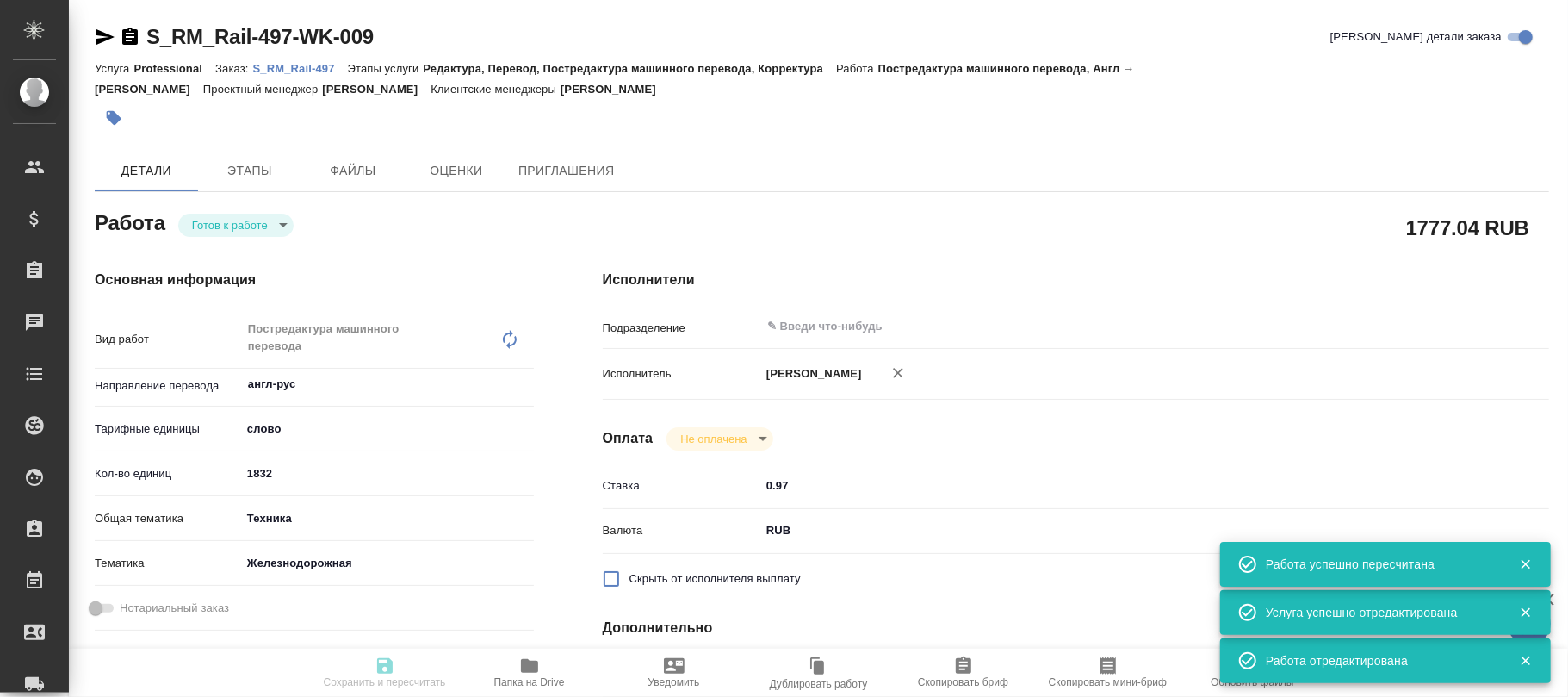
type textarea "на русский язык"
type textarea "x"
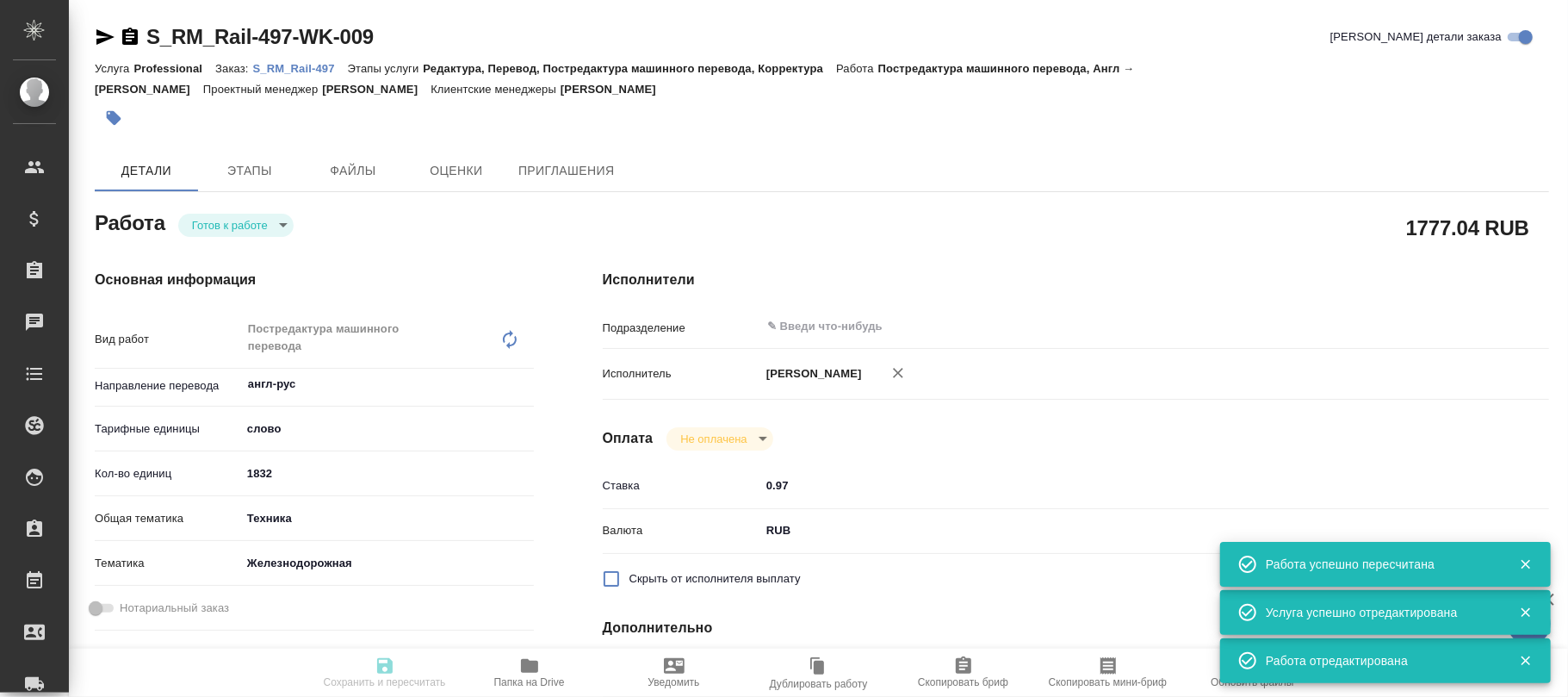
type textarea "x"
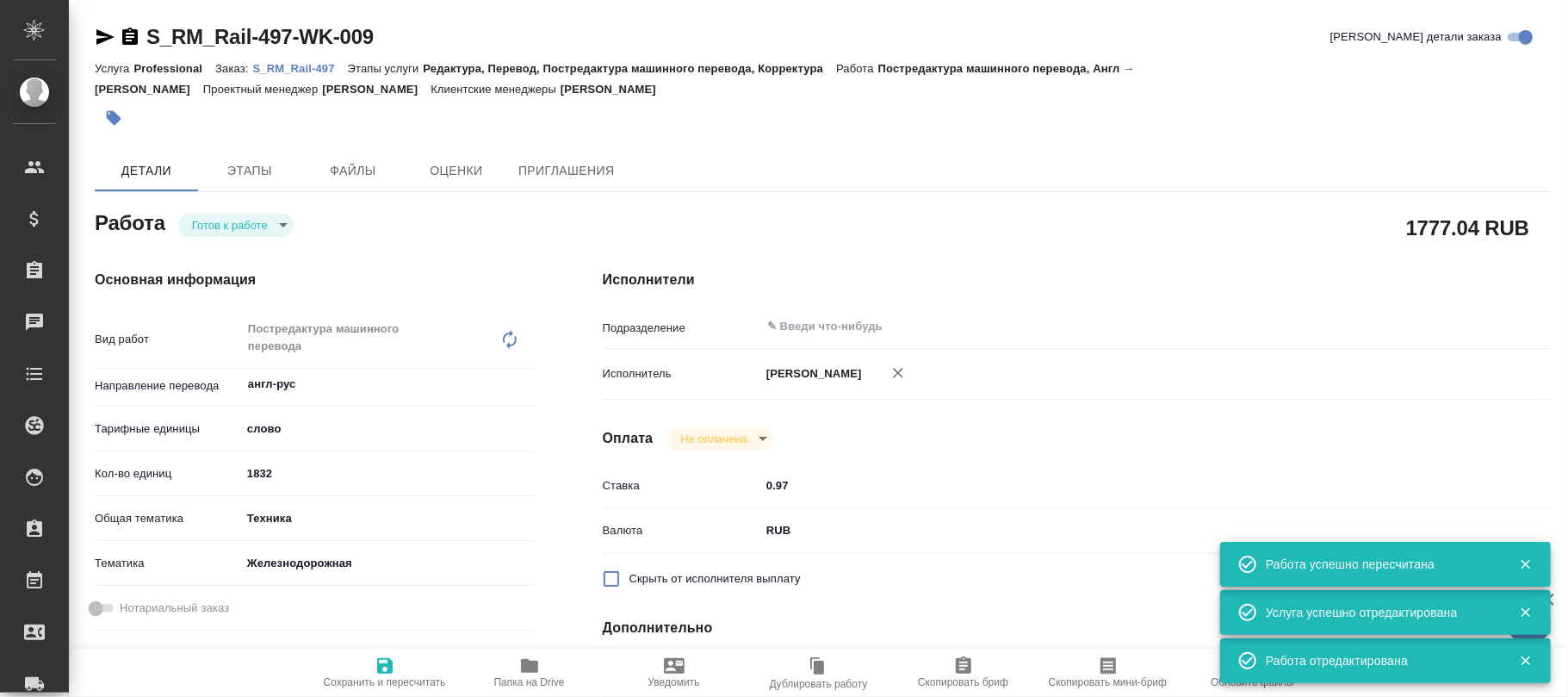
type textarea "x"
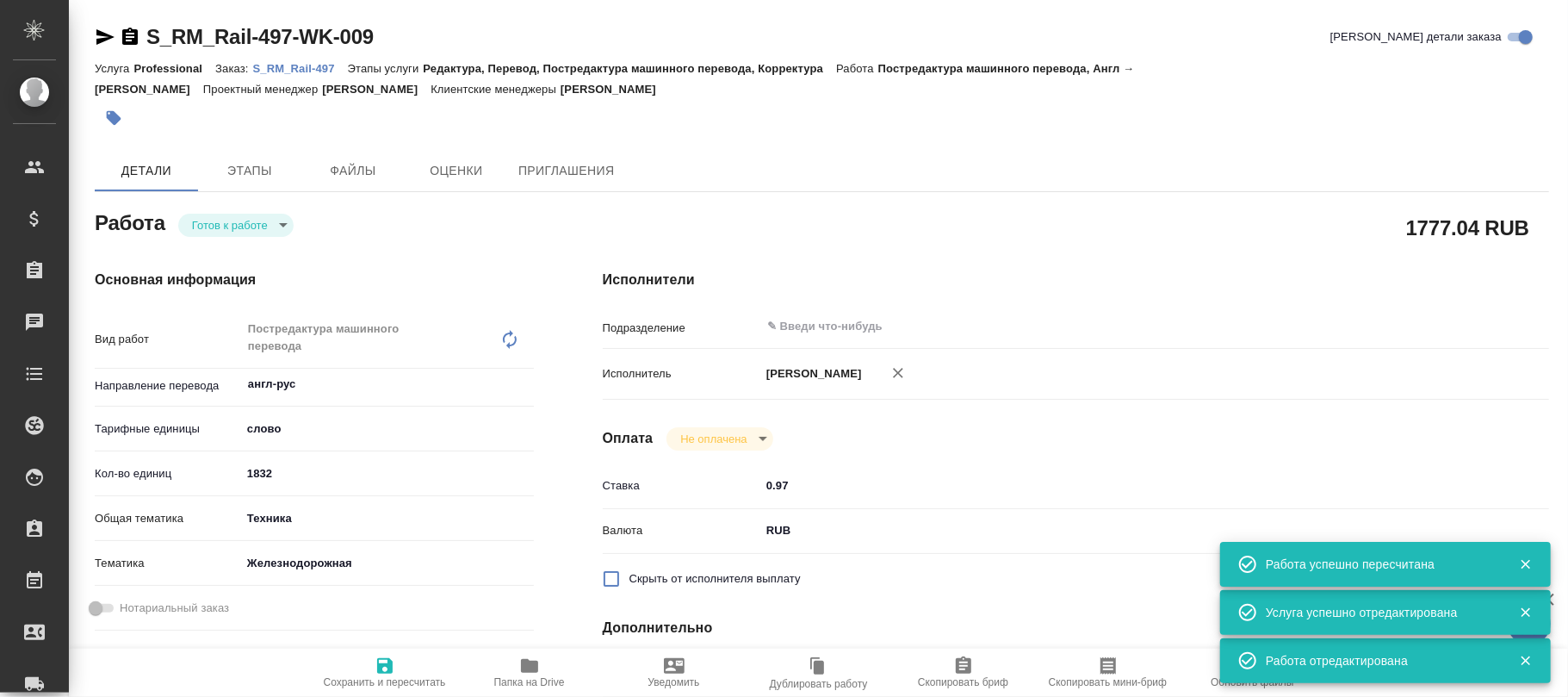
type textarea "x"
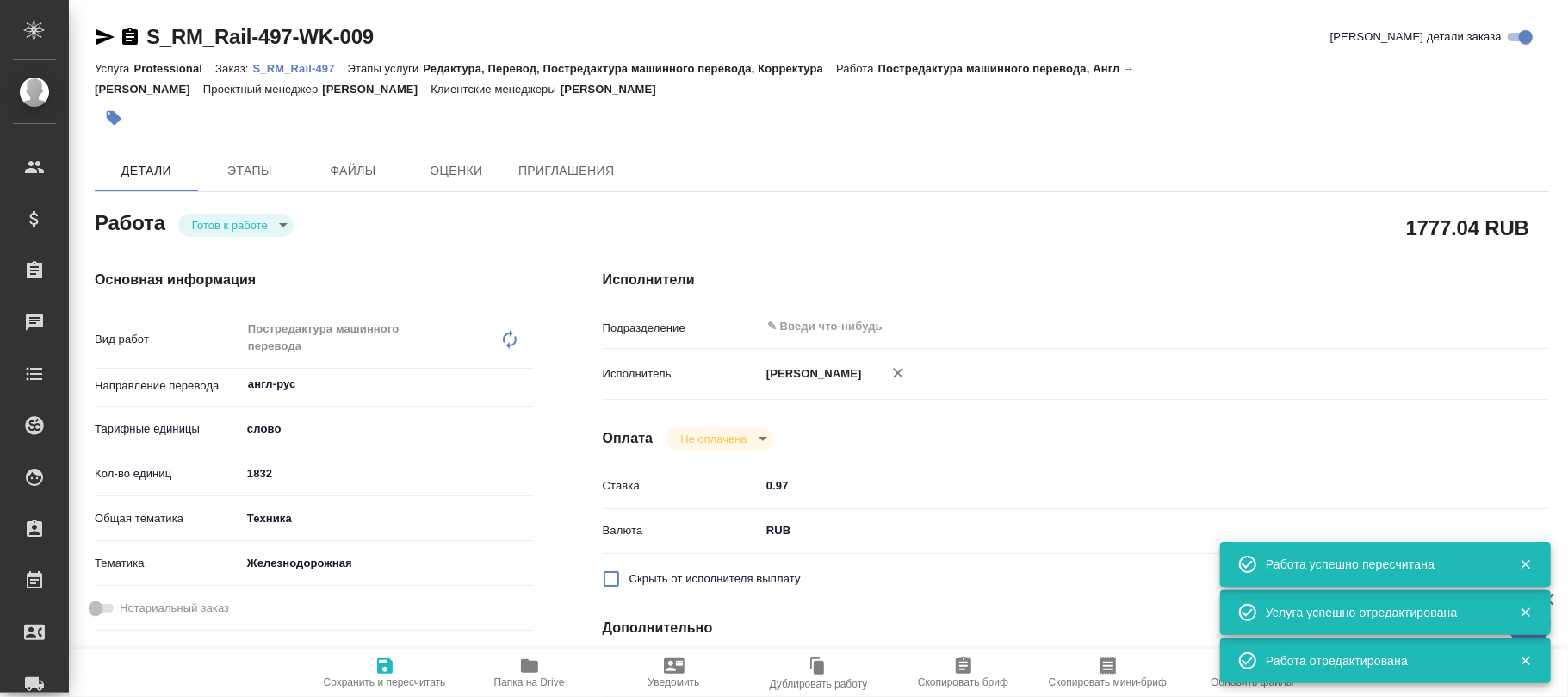
type textarea "x"
